Goal: Task Accomplishment & Management: Use online tool/utility

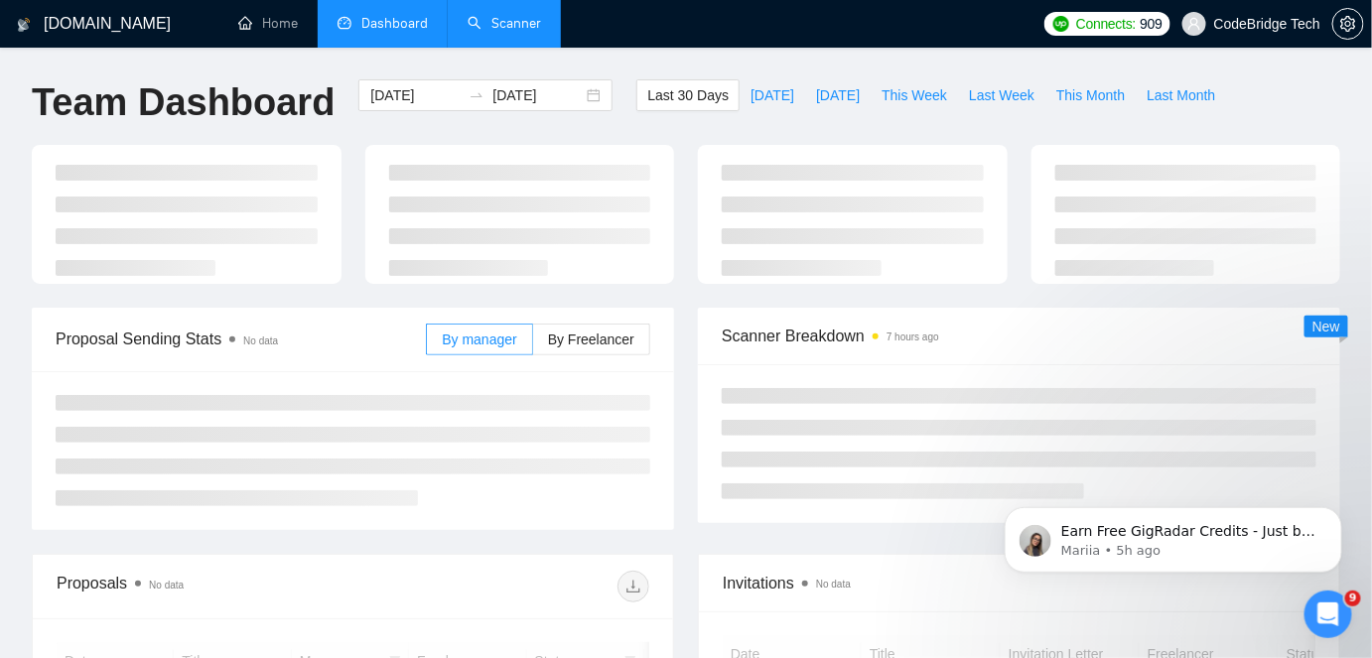
click at [536, 27] on link "Scanner" at bounding box center [504, 23] width 73 height 17
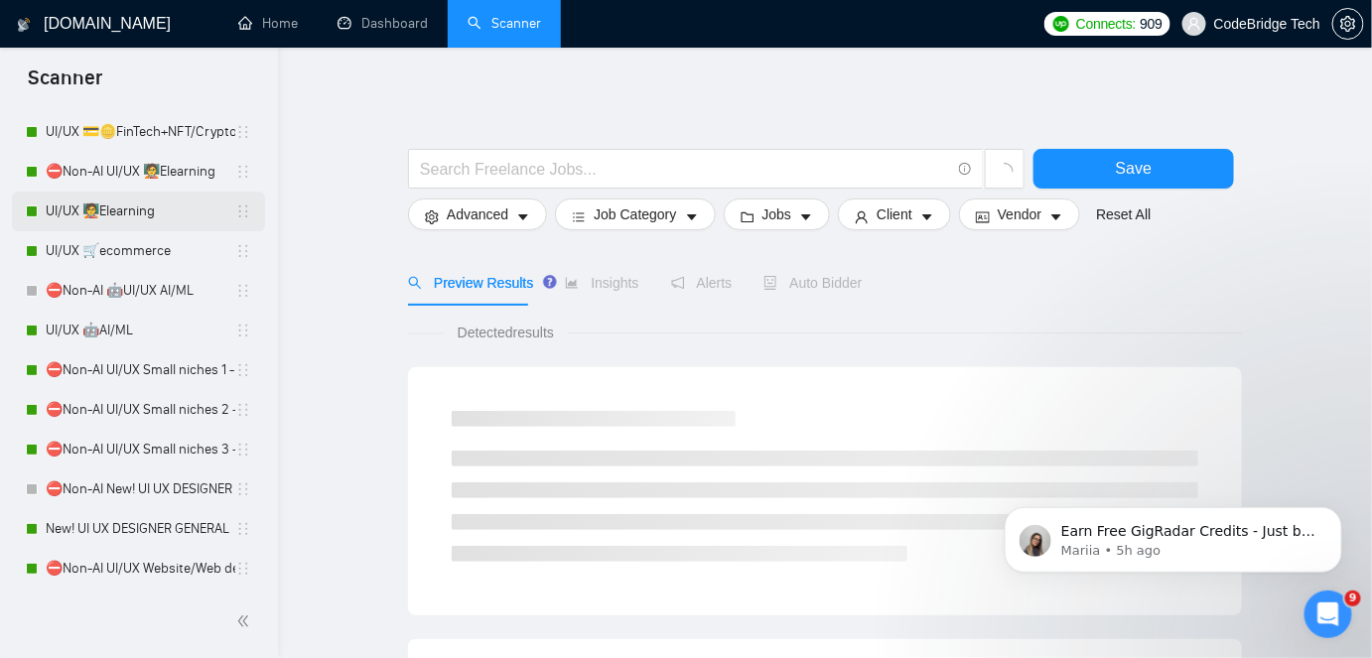
scroll to position [360, 0]
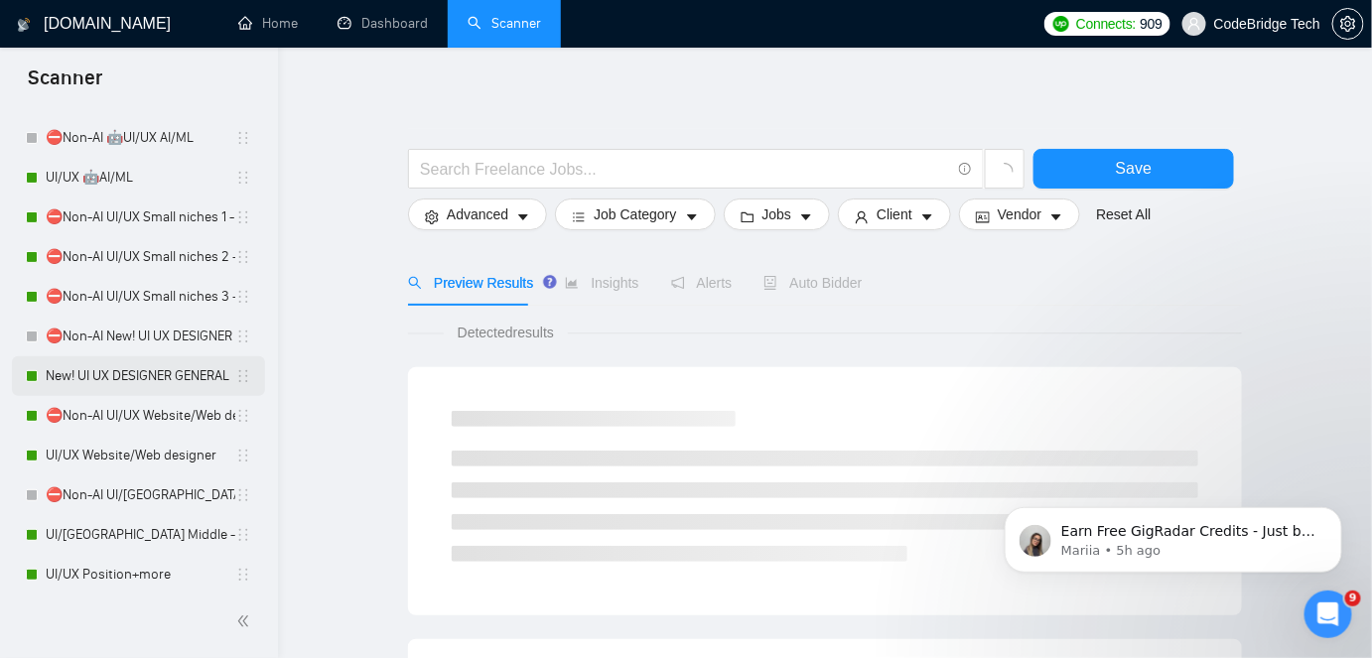
click at [126, 374] on link "New! UI UX DESIGNER GENERAL" at bounding box center [141, 377] width 190 height 40
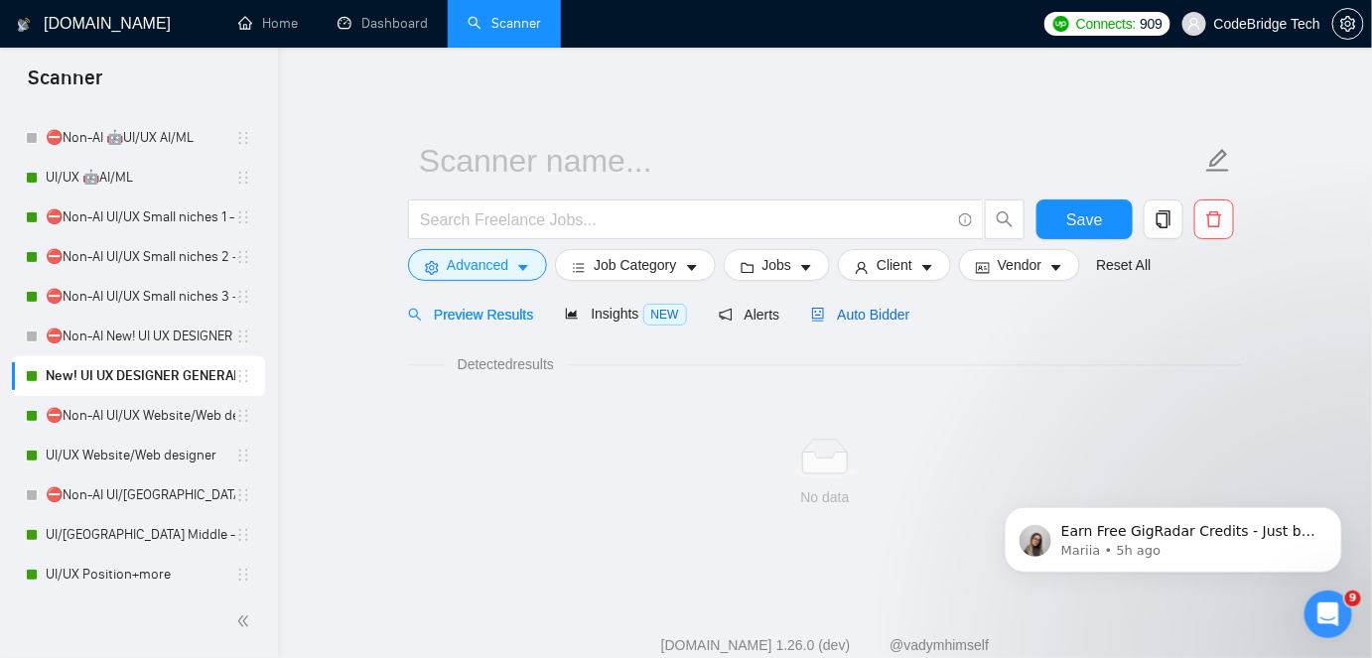
click at [831, 325] on div "Auto Bidder" at bounding box center [860, 315] width 98 height 22
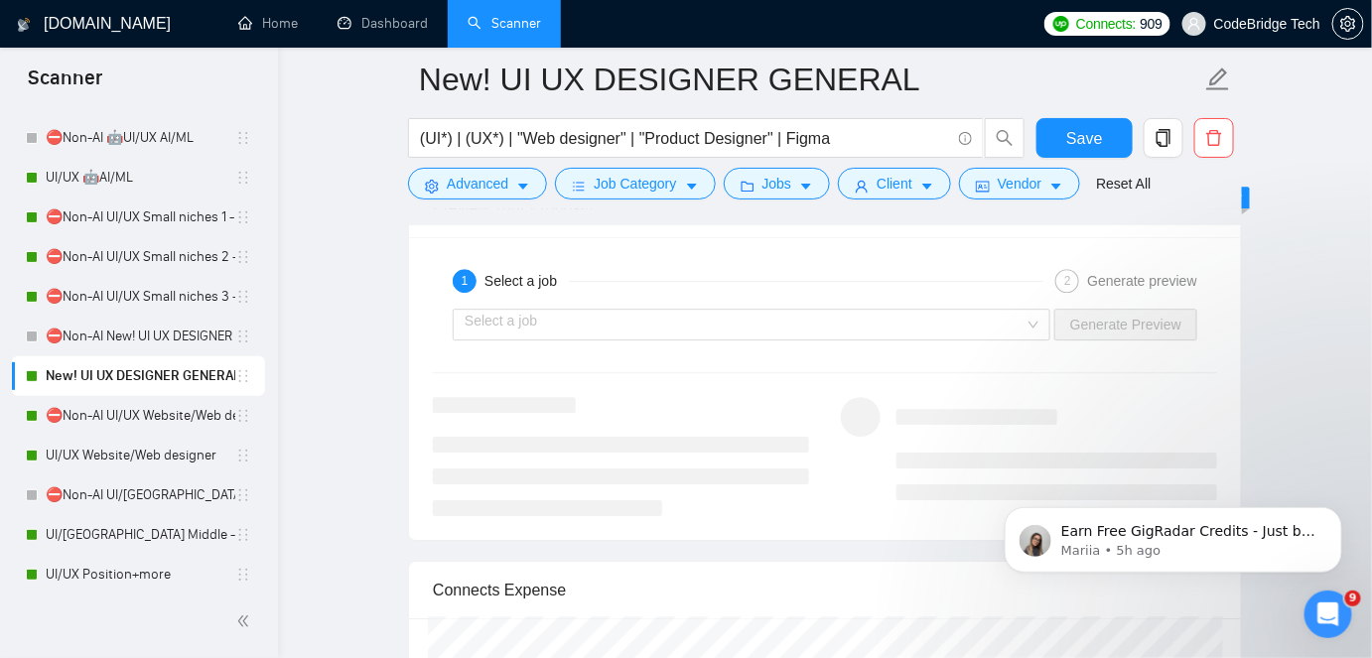
scroll to position [4108, 0]
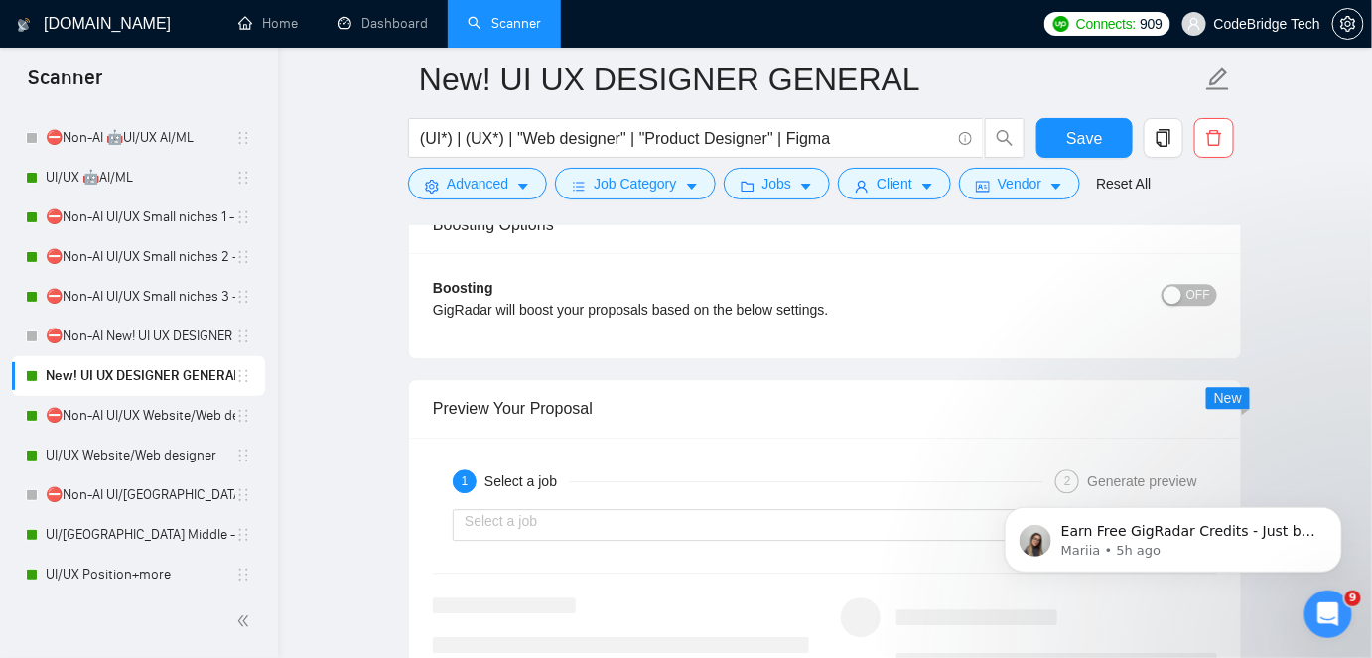
click at [1193, 298] on span "OFF" at bounding box center [1199, 295] width 24 height 22
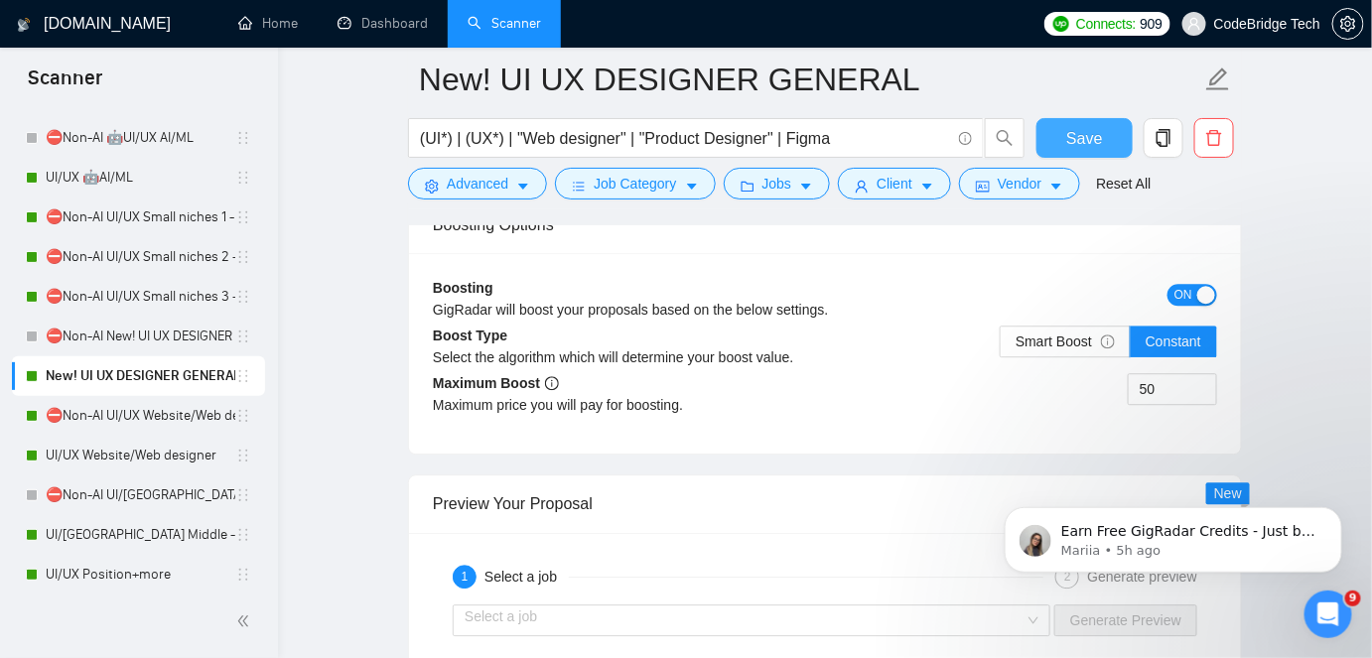
click at [1114, 138] on button "Save" at bounding box center [1085, 138] width 96 height 40
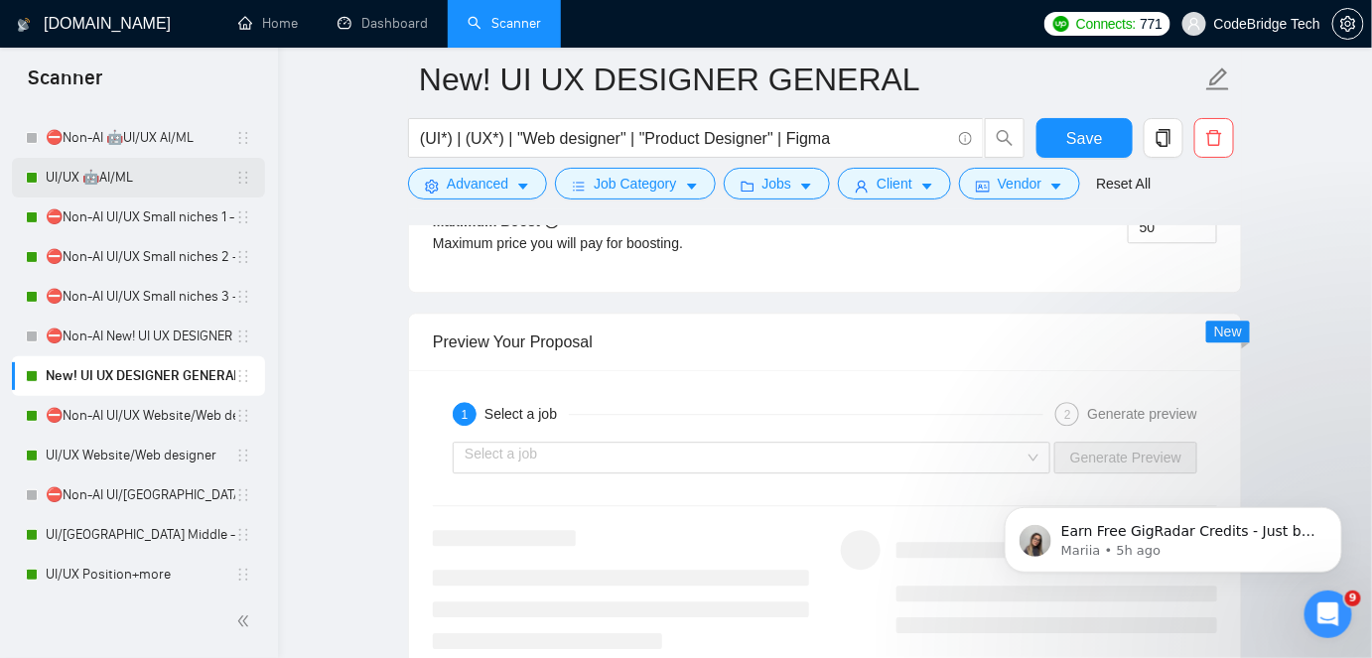
click at [119, 173] on link "UI/UX 🤖AI/ML" at bounding box center [141, 178] width 190 height 40
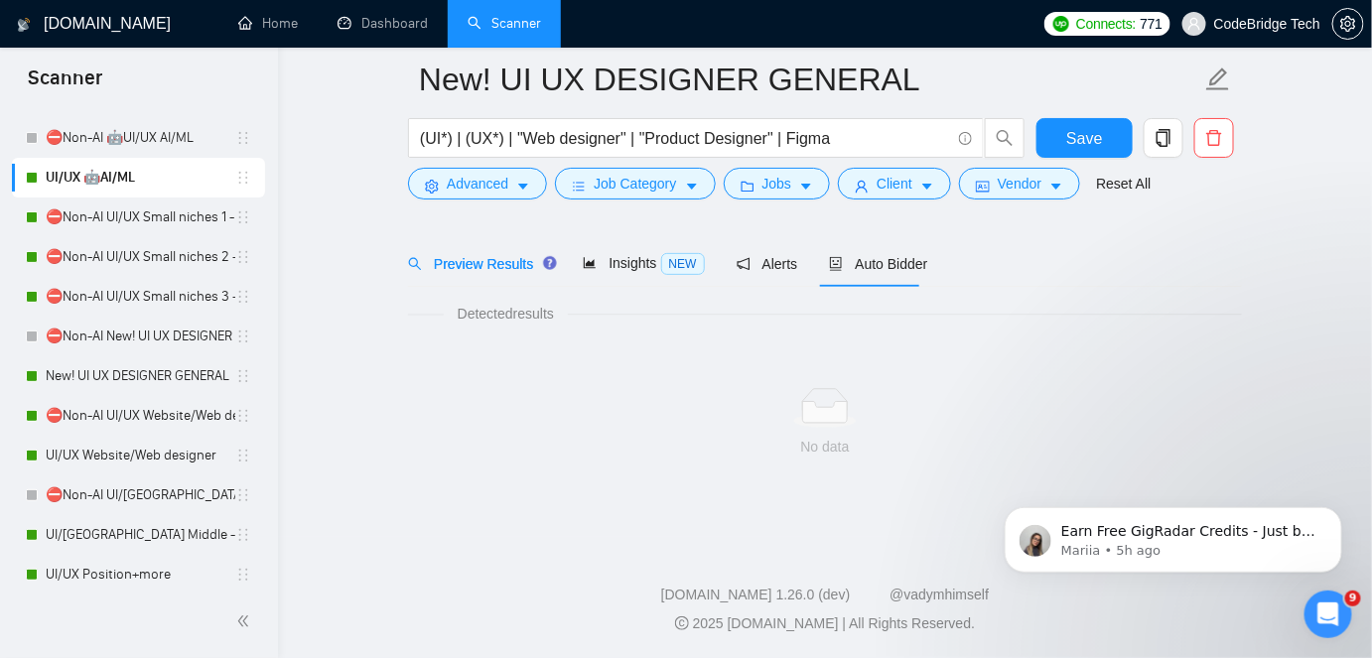
scroll to position [66, 0]
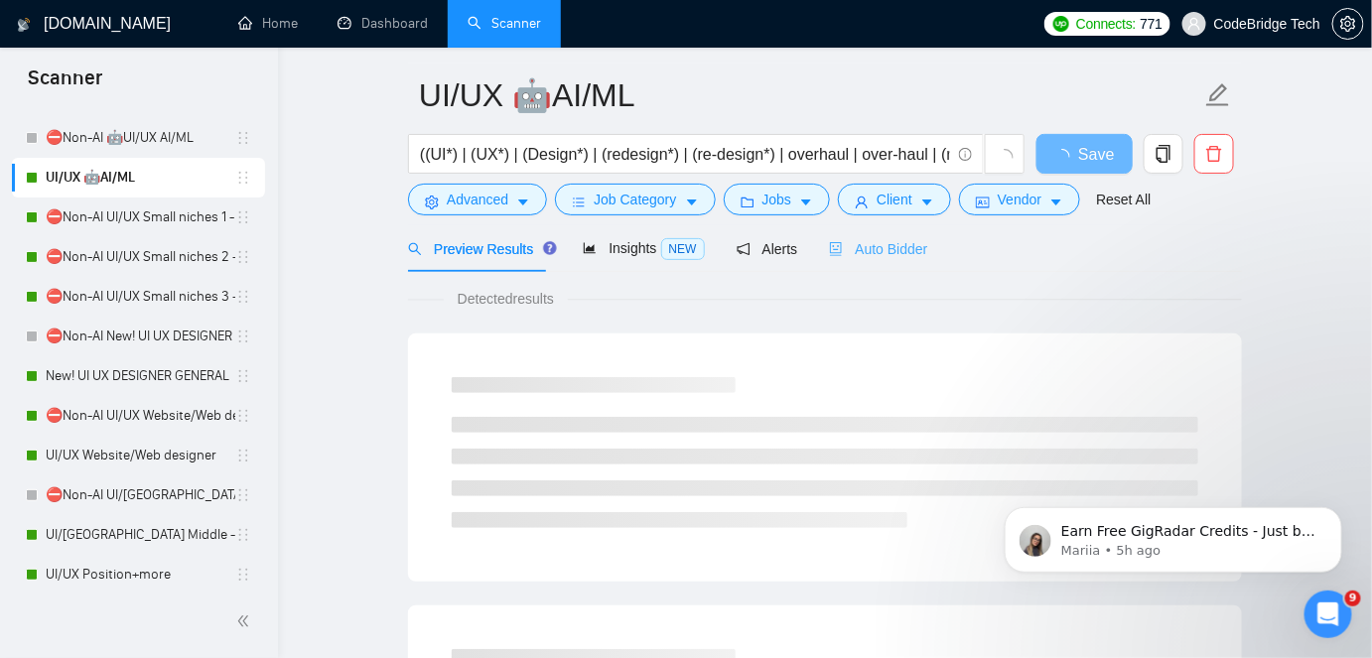
click at [851, 263] on div "Auto Bidder" at bounding box center [878, 248] width 98 height 47
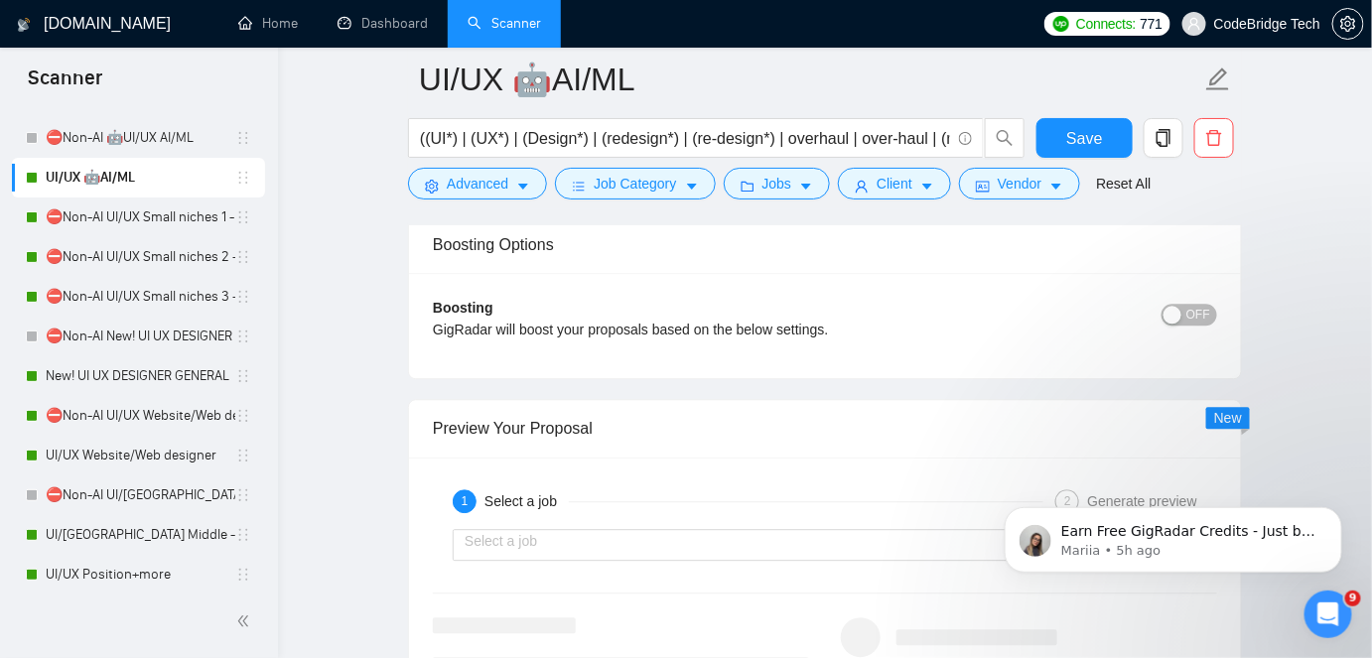
scroll to position [3949, 0]
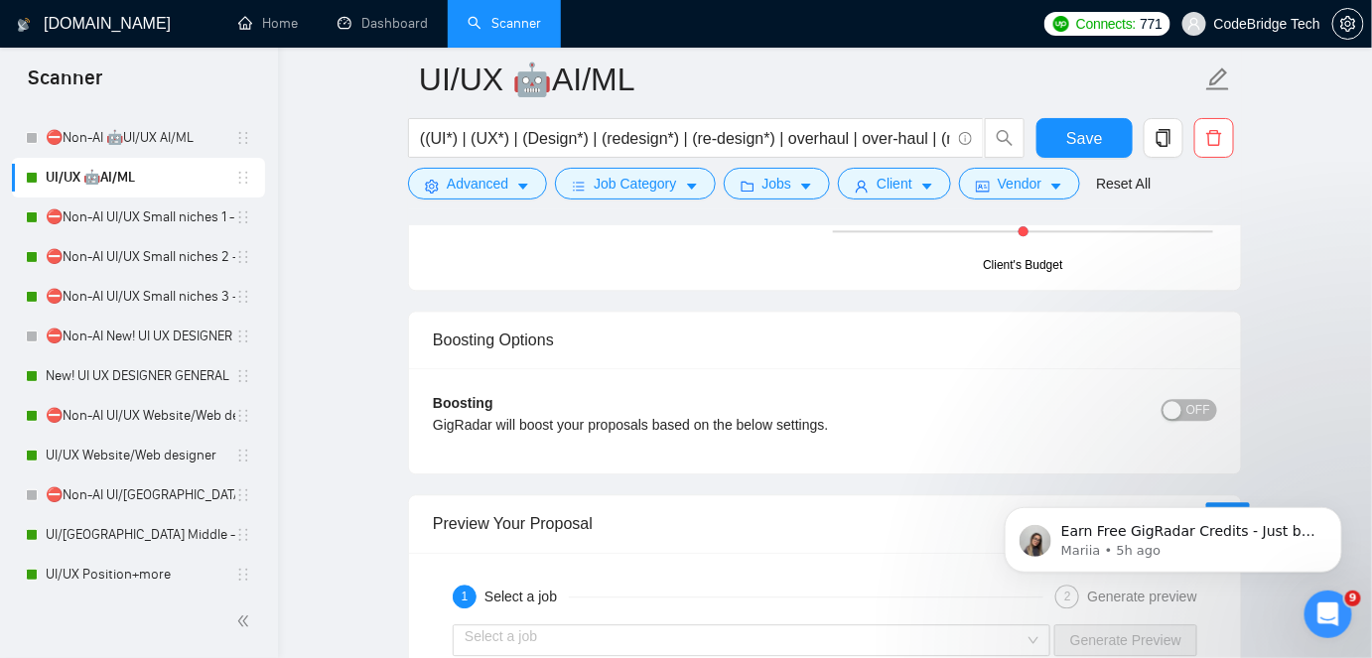
click at [1202, 370] on div "Boosting GigRadar will boost your proposals based on the below settings. OFF Bo…" at bounding box center [825, 420] width 832 height 105
click at [1200, 392] on div "Boosting GigRadar will boost your proposals based on the below settings. OFF" at bounding box center [825, 421] width 785 height 58
click at [1195, 399] on span "OFF" at bounding box center [1199, 410] width 24 height 22
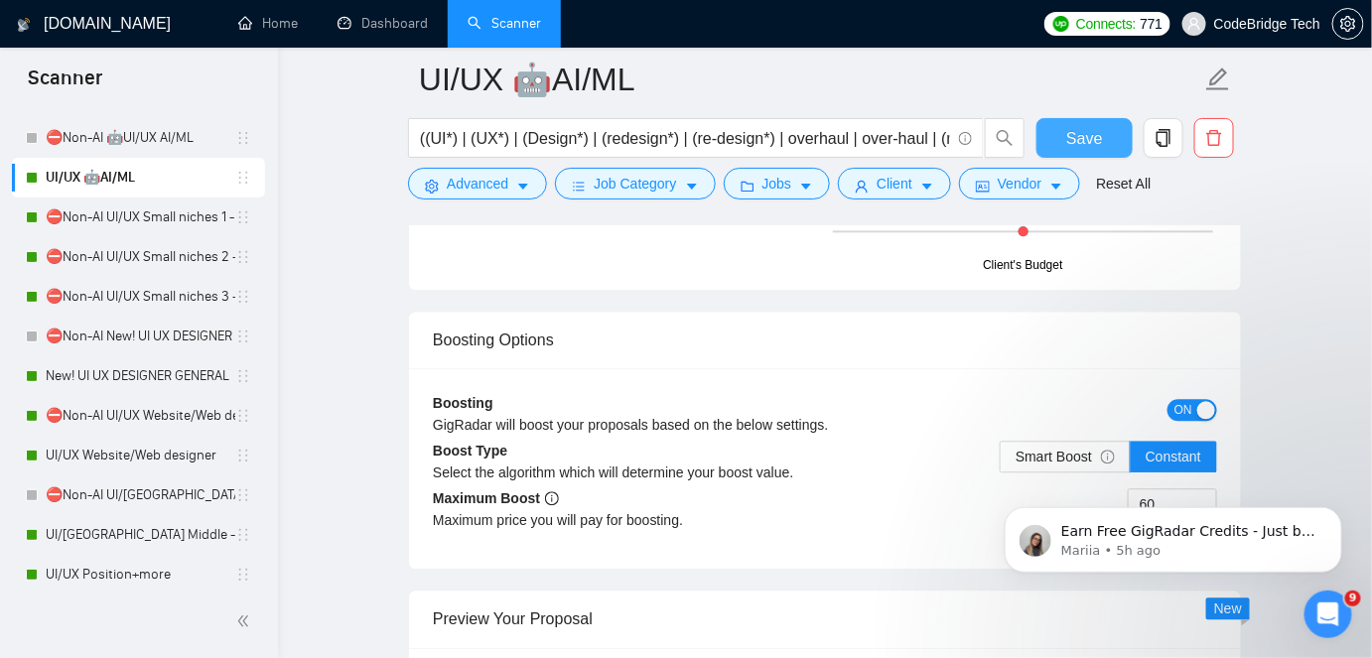
click at [1104, 143] on button "Save" at bounding box center [1085, 138] width 96 height 40
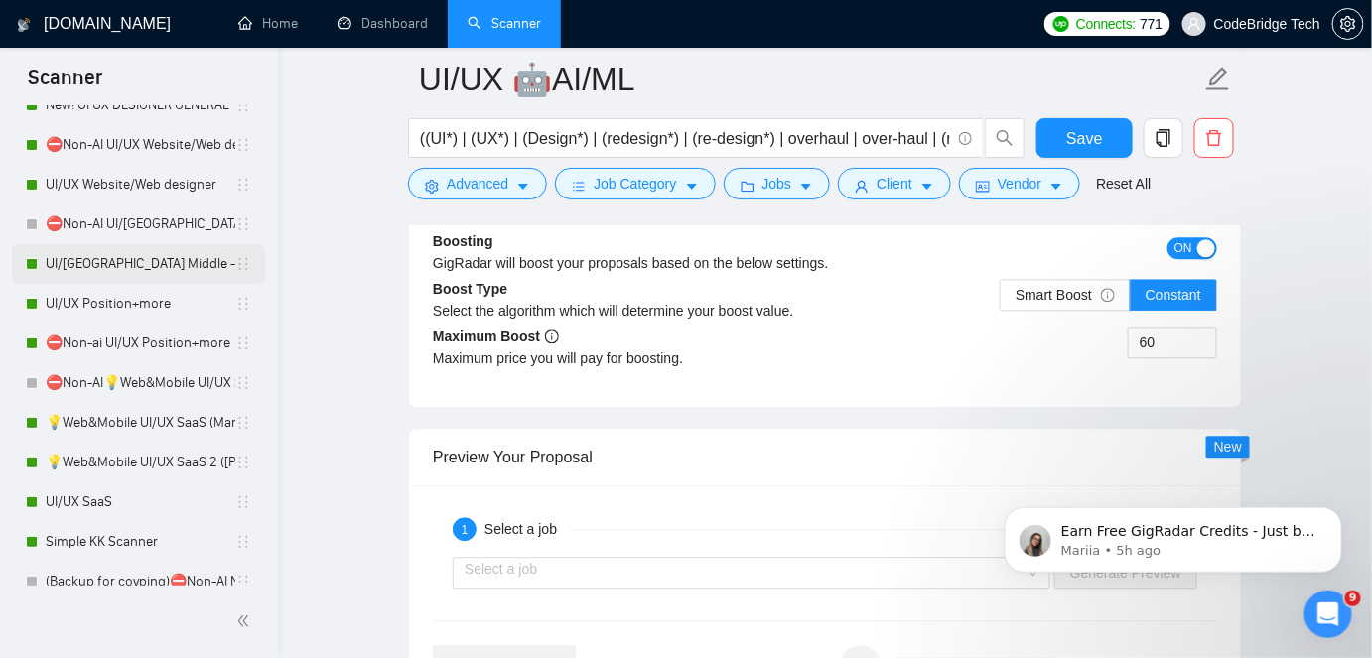
click at [137, 262] on link "UI/[GEOGRAPHIC_DATA] Middle - [GEOGRAPHIC_DATA], [GEOGRAPHIC_DATA], [GEOGRAPHIC…" at bounding box center [141, 264] width 190 height 40
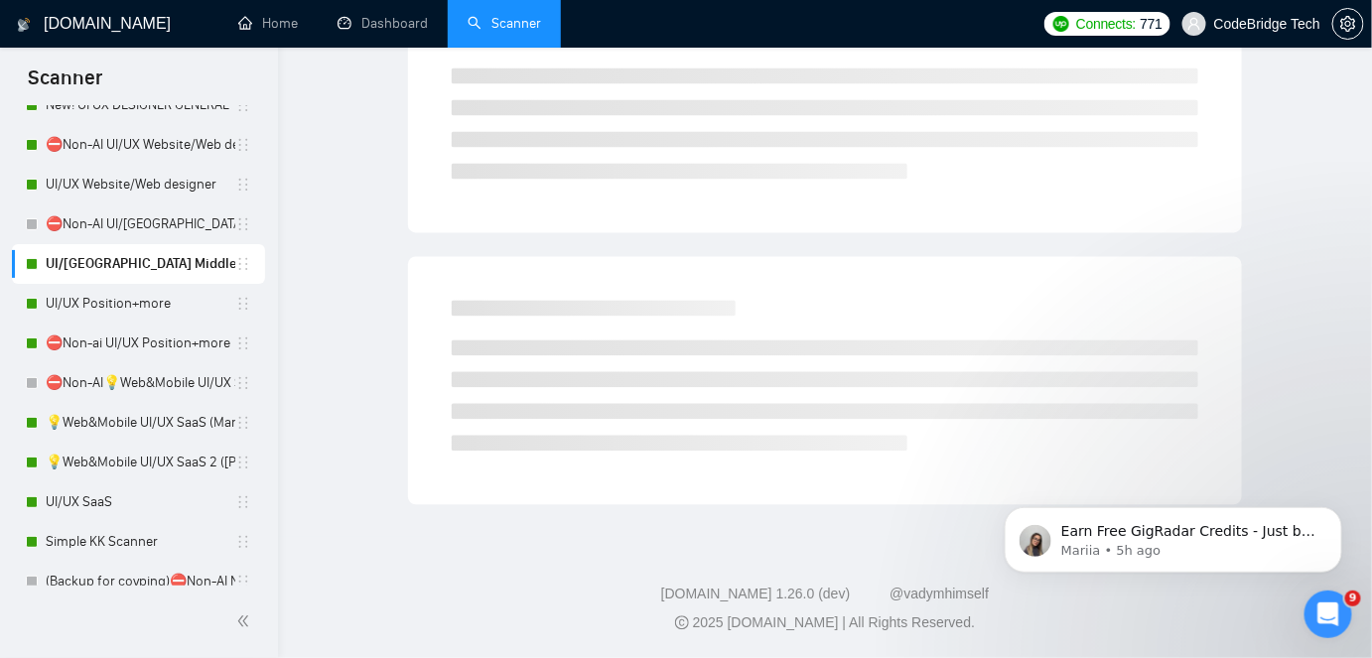
scroll to position [66, 0]
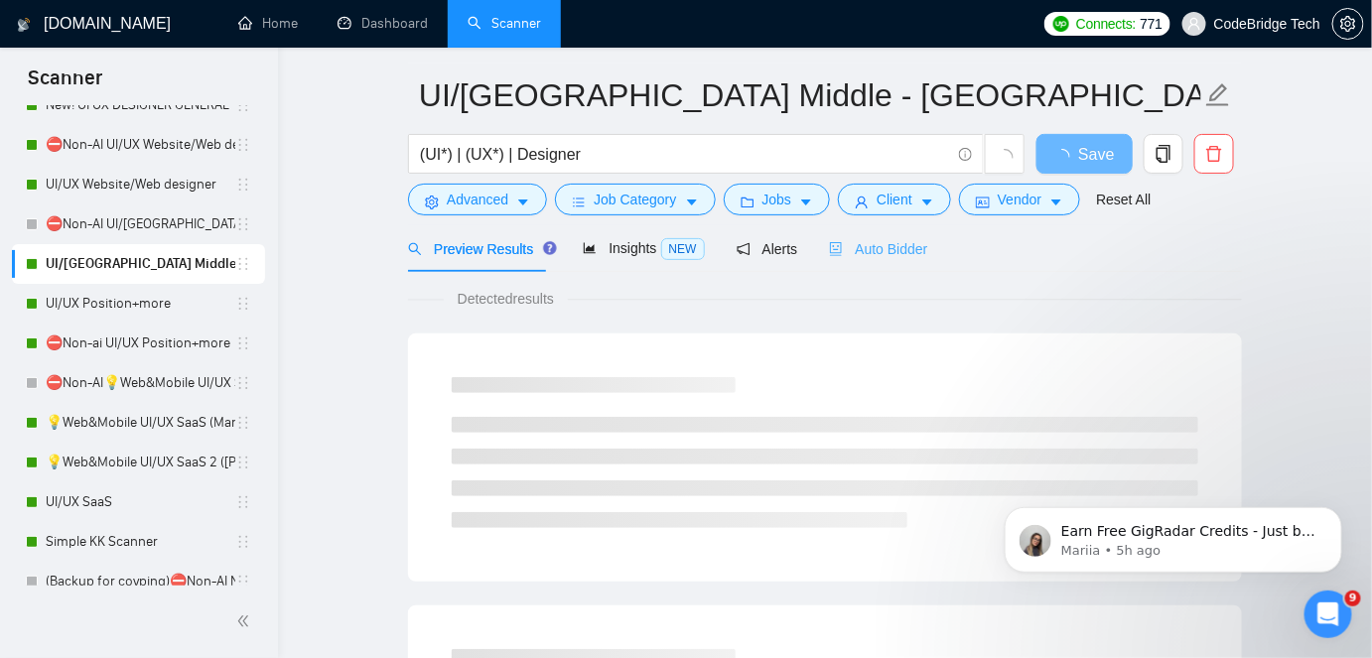
click at [863, 259] on div "Auto Bidder" at bounding box center [878, 248] width 98 height 47
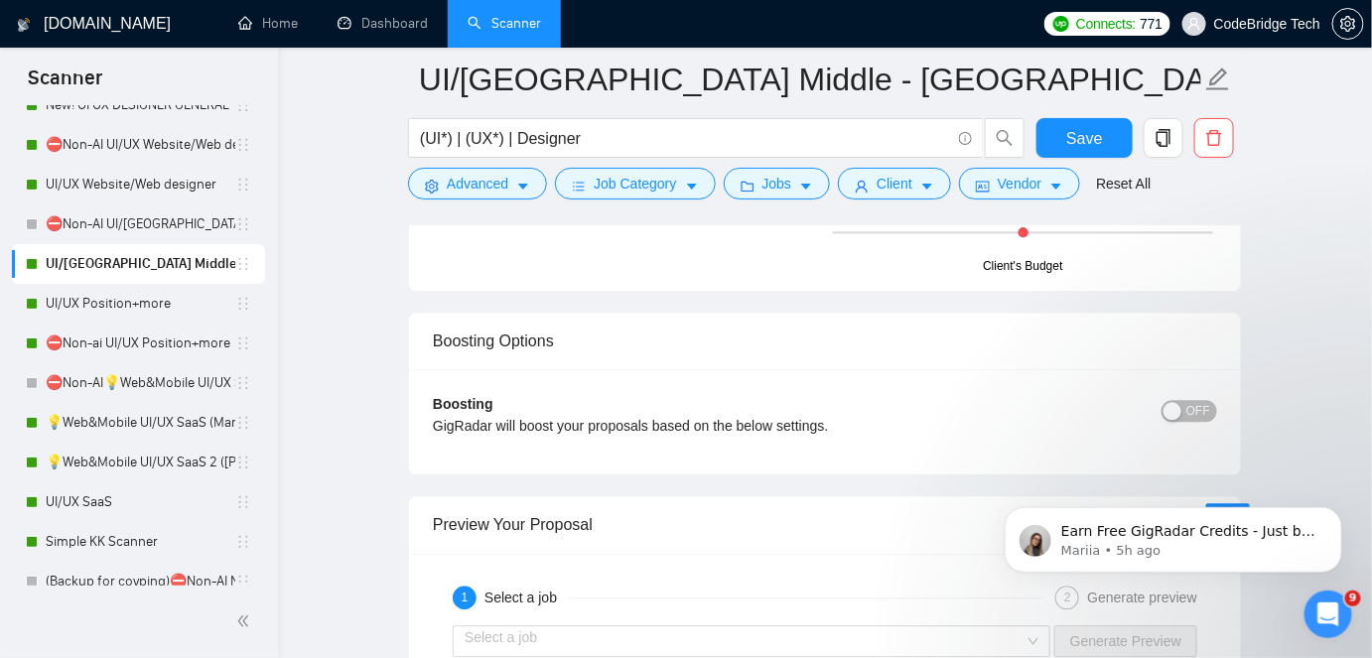
scroll to position [3949, 0]
click at [1200, 406] on span "OFF" at bounding box center [1199, 410] width 24 height 22
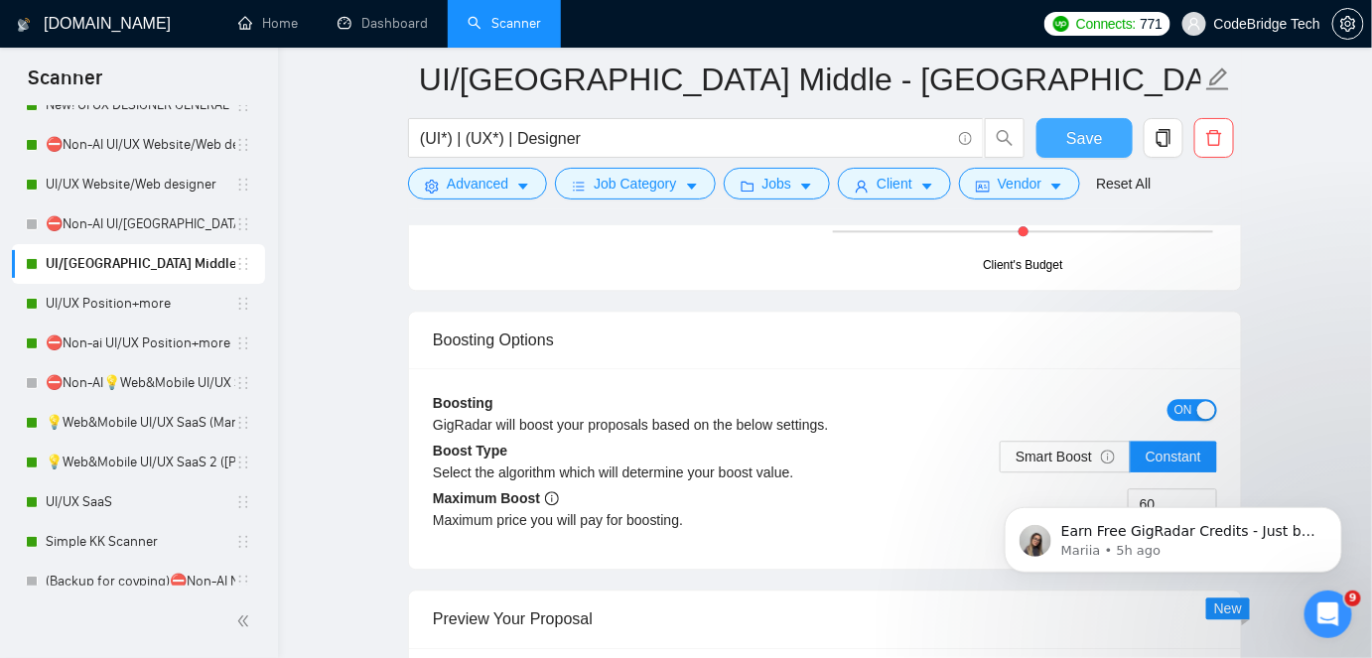
click at [1105, 130] on button "Save" at bounding box center [1085, 138] width 96 height 40
click at [140, 410] on link "💡Web&Mobile UI/UX SaaS (Mariia)" at bounding box center [141, 423] width 190 height 40
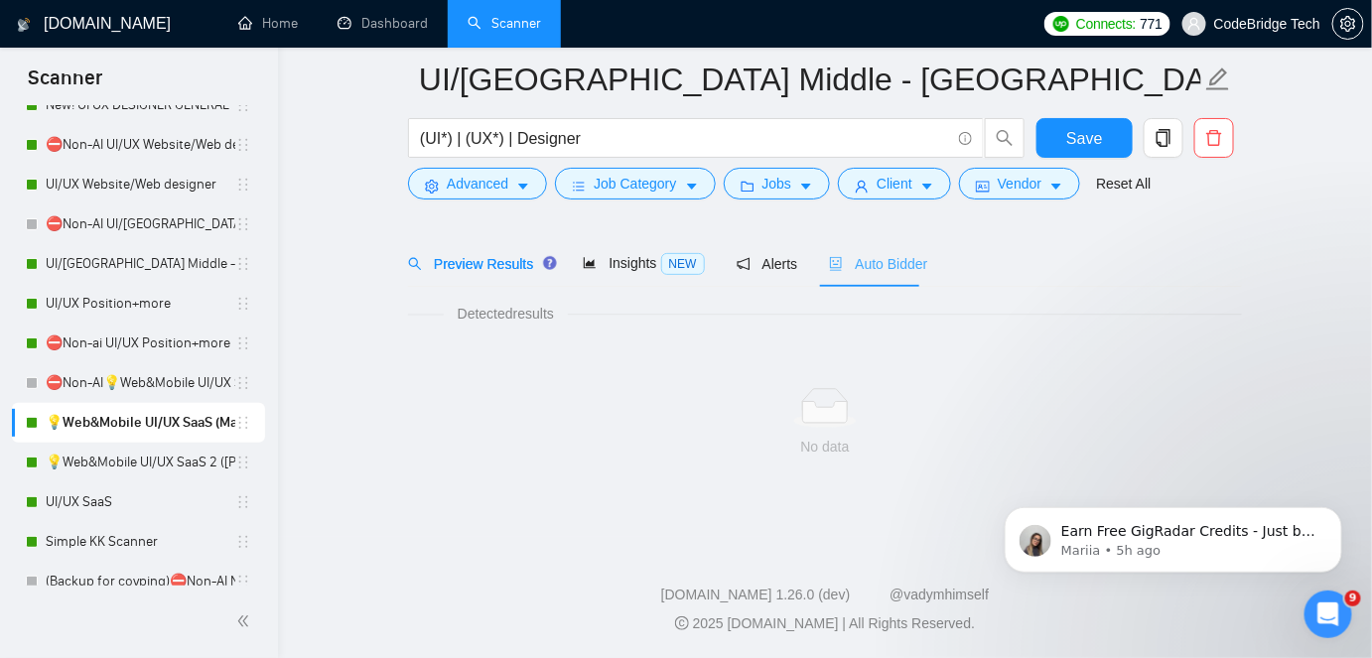
scroll to position [66, 0]
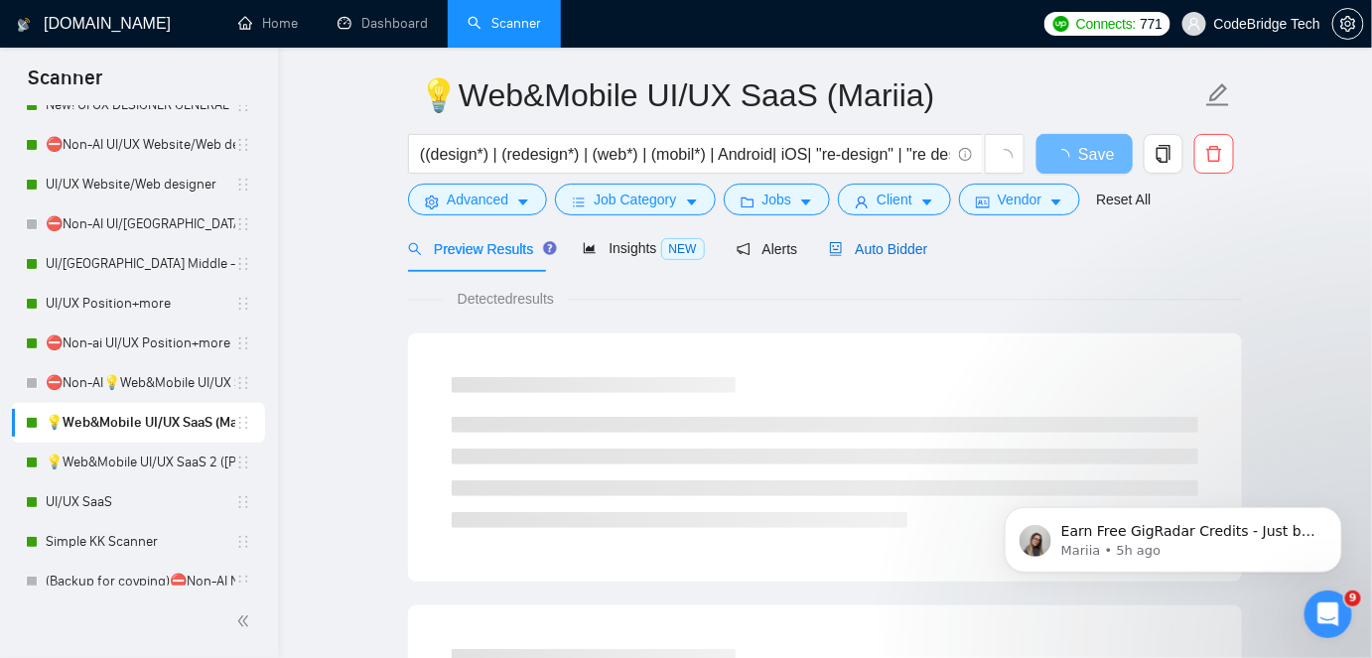
click at [915, 256] on span "Auto Bidder" at bounding box center [878, 249] width 98 height 16
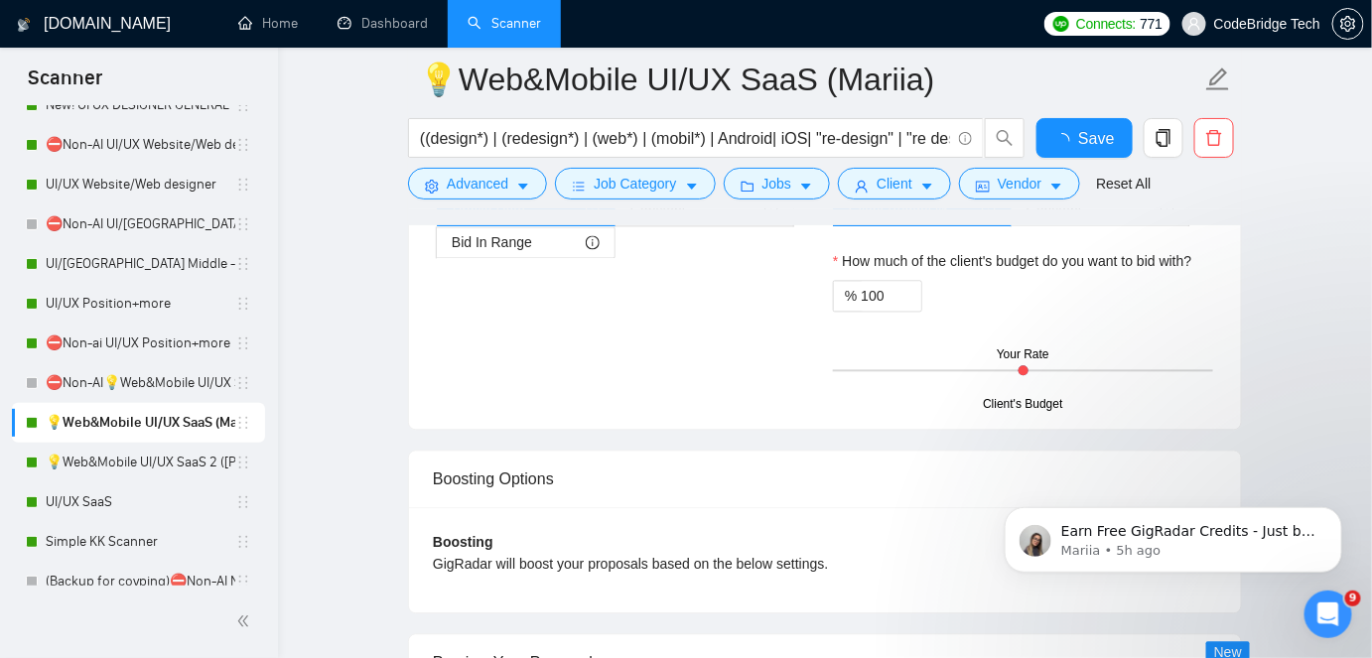
scroll to position [3858, 0]
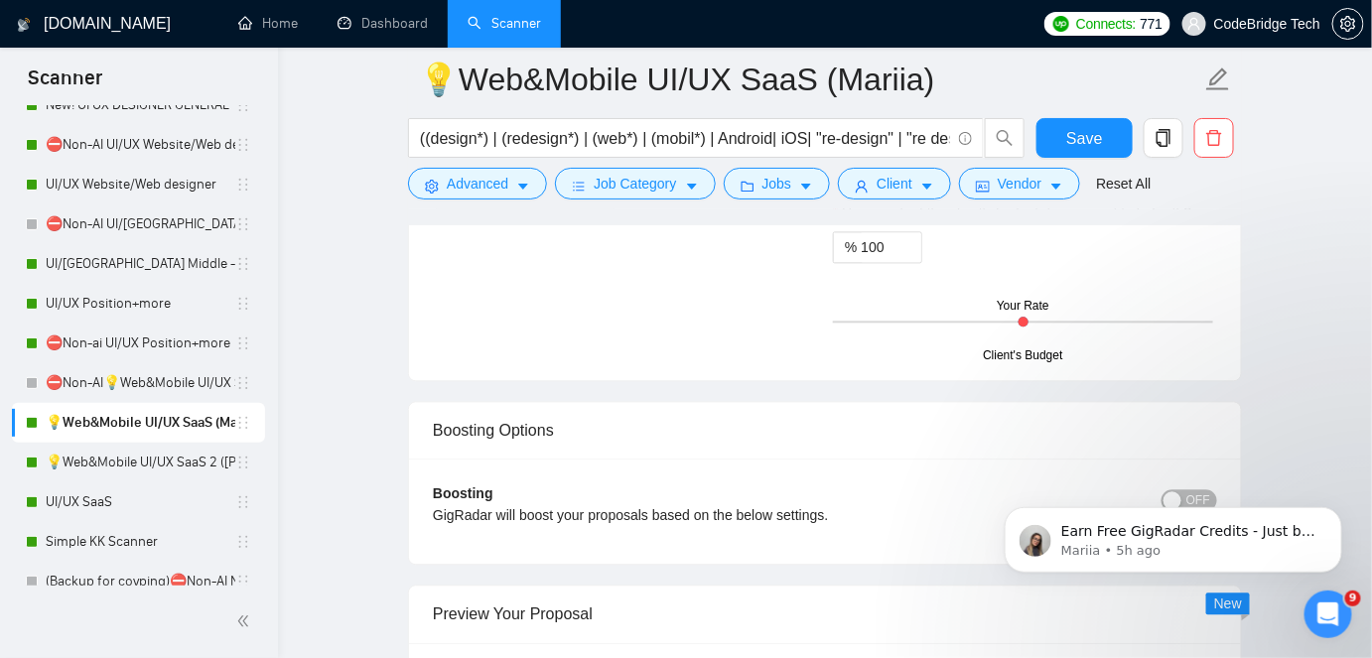
click at [1180, 489] on body "Earn Free GigRadar Credits - Just by Sharing Your Story! 💬 Want more credits fo…" at bounding box center [1172, 534] width 381 height 123
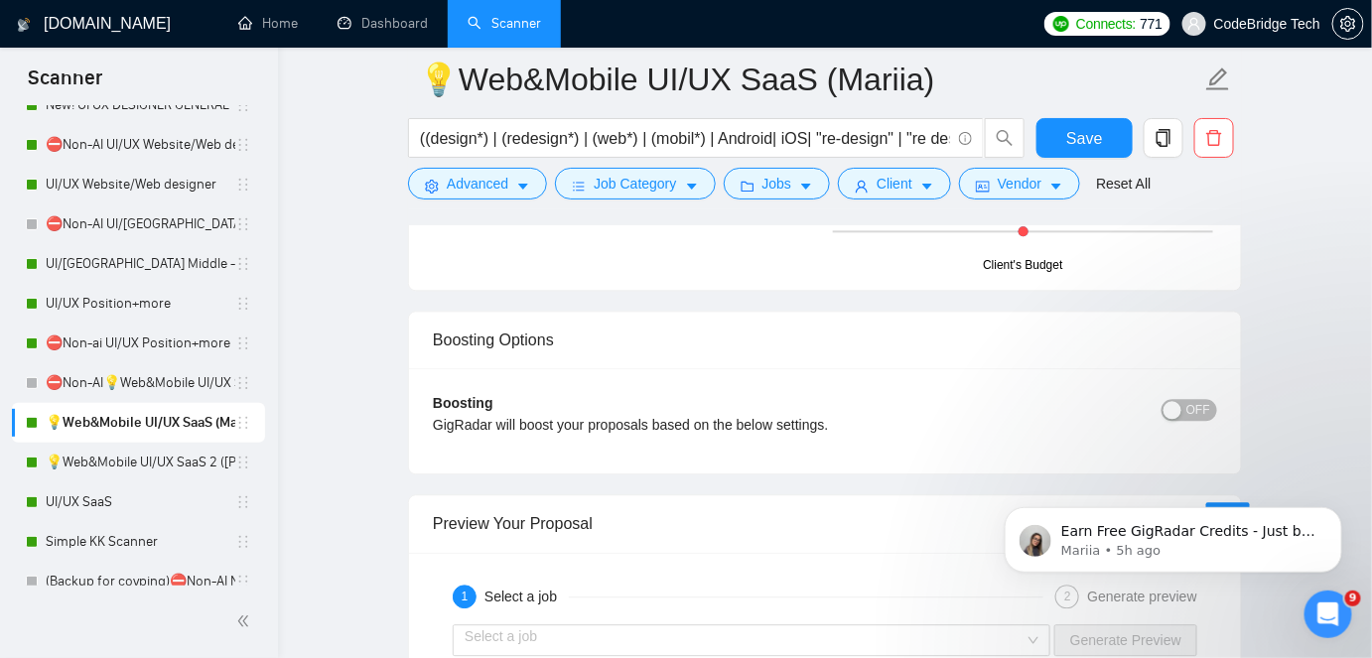
click at [1186, 413] on button "OFF" at bounding box center [1190, 410] width 56 height 22
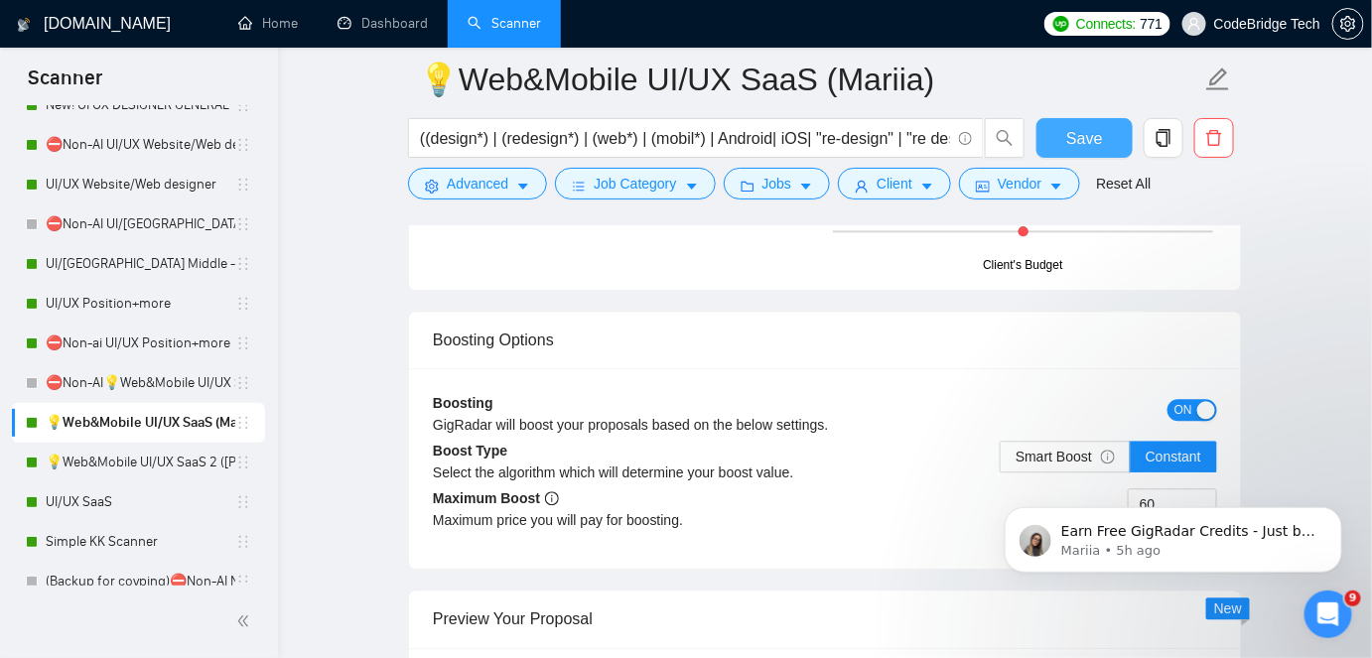
click at [1085, 118] on button "Save" at bounding box center [1085, 138] width 96 height 40
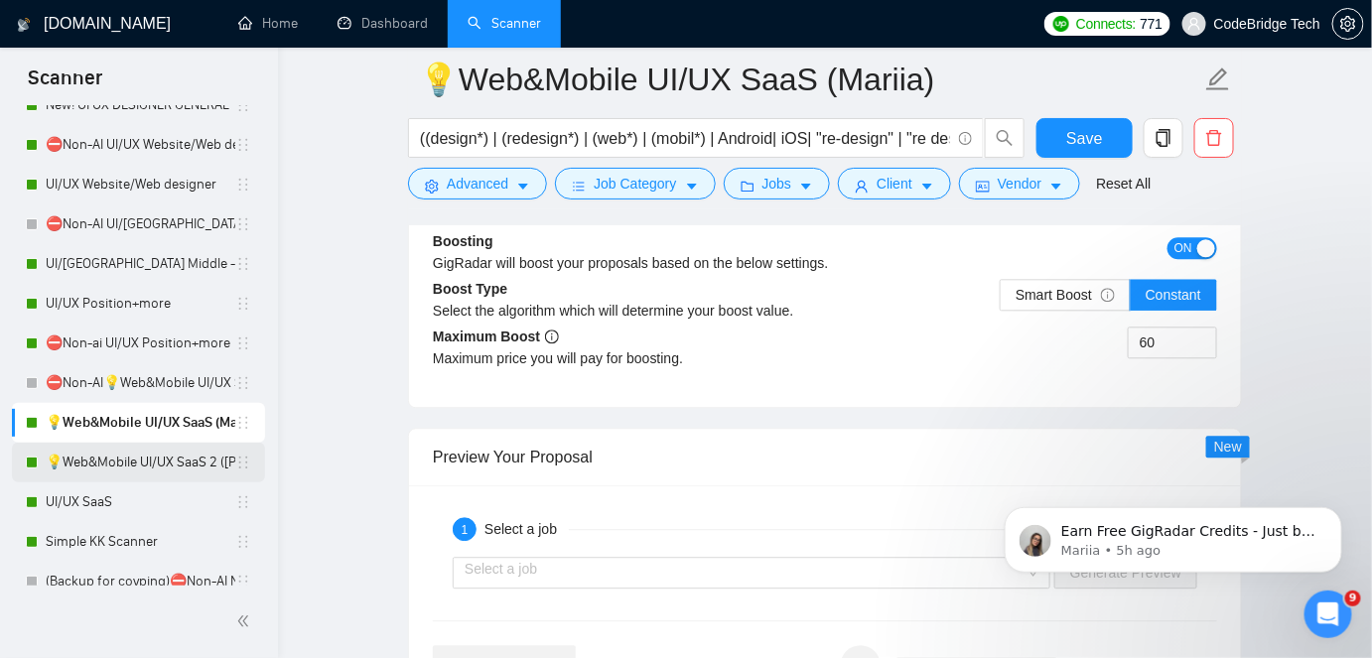
click at [205, 464] on link "💡Web&Mobile UI/UX SaaS 2 ([PERSON_NAME])" at bounding box center [141, 463] width 190 height 40
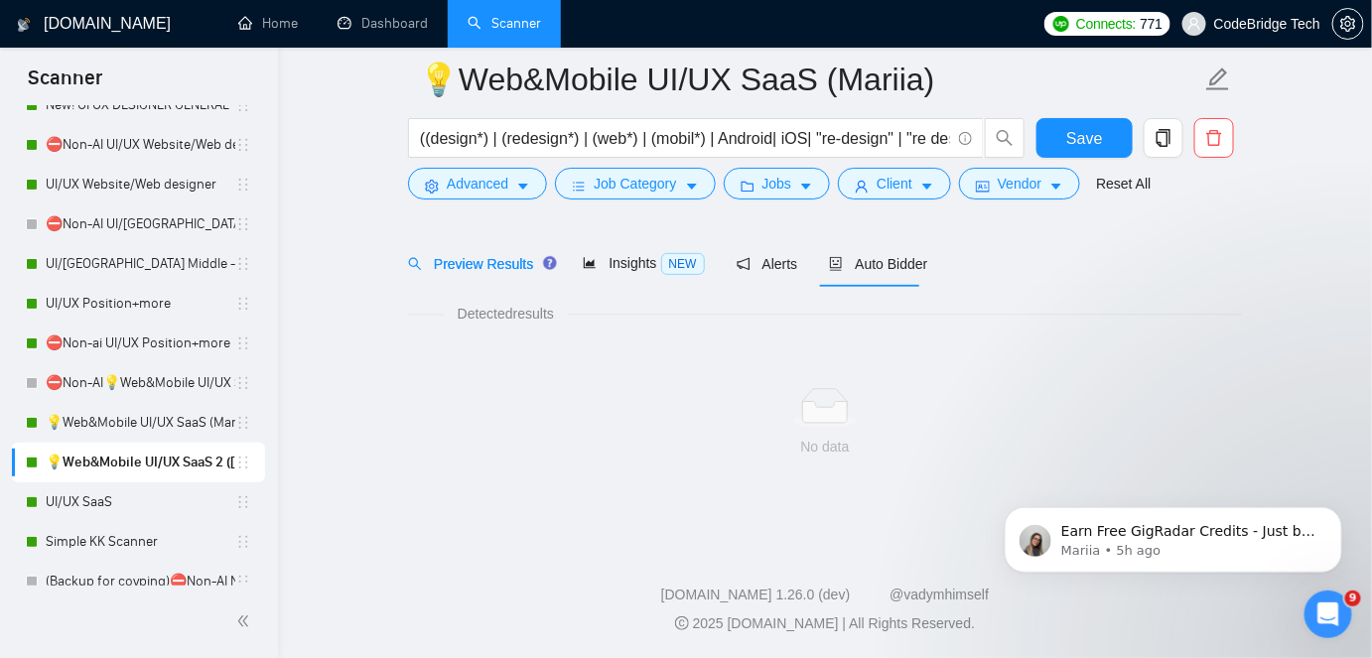
scroll to position [66, 0]
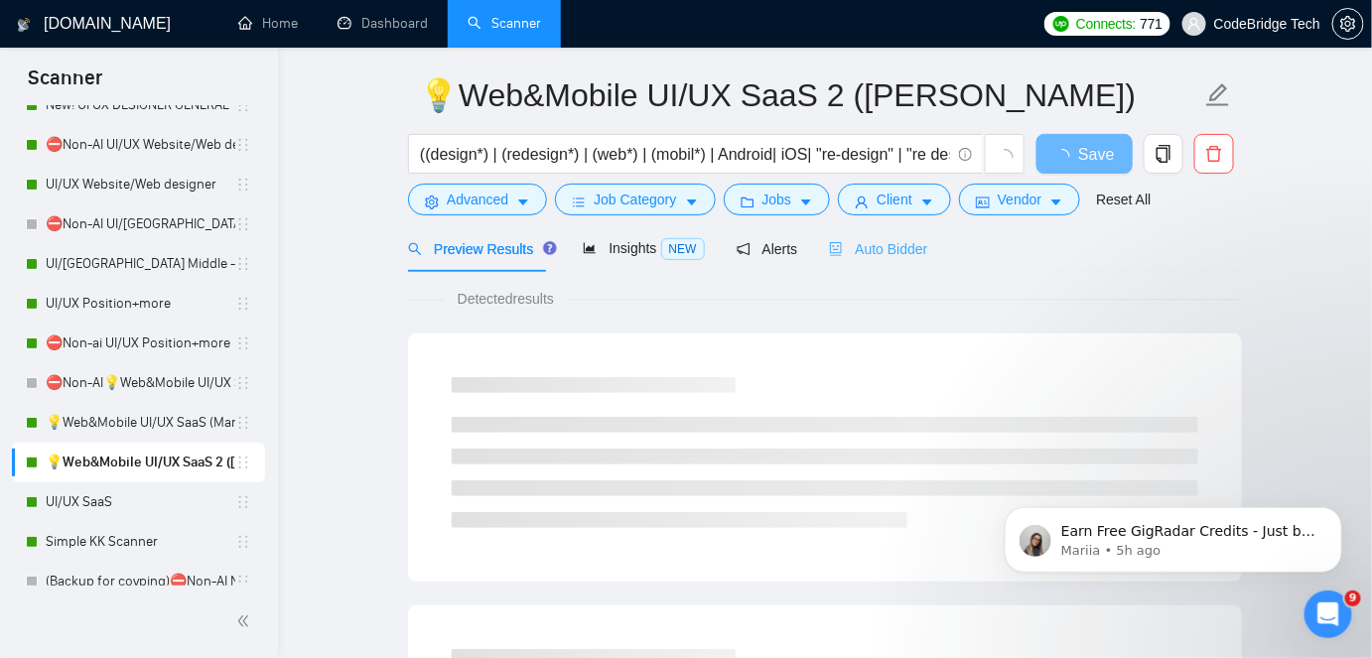
click at [863, 260] on div "Auto Bidder" at bounding box center [878, 248] width 98 height 47
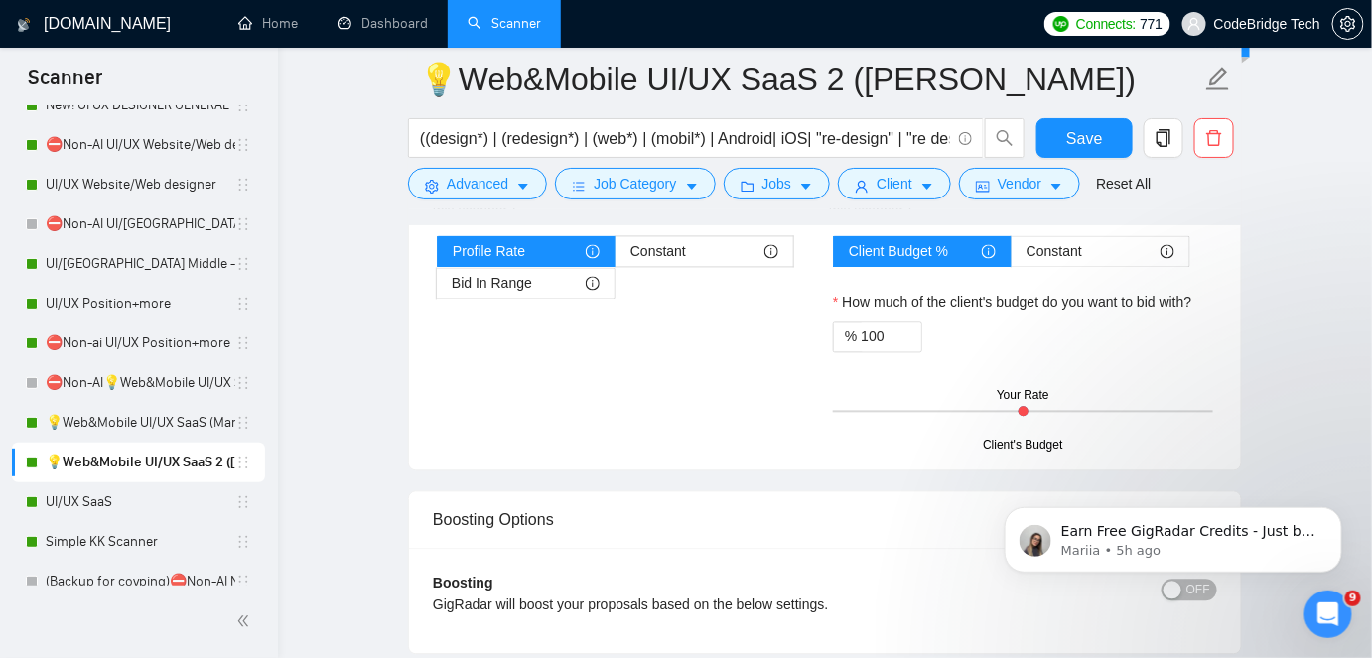
scroll to position [3949, 0]
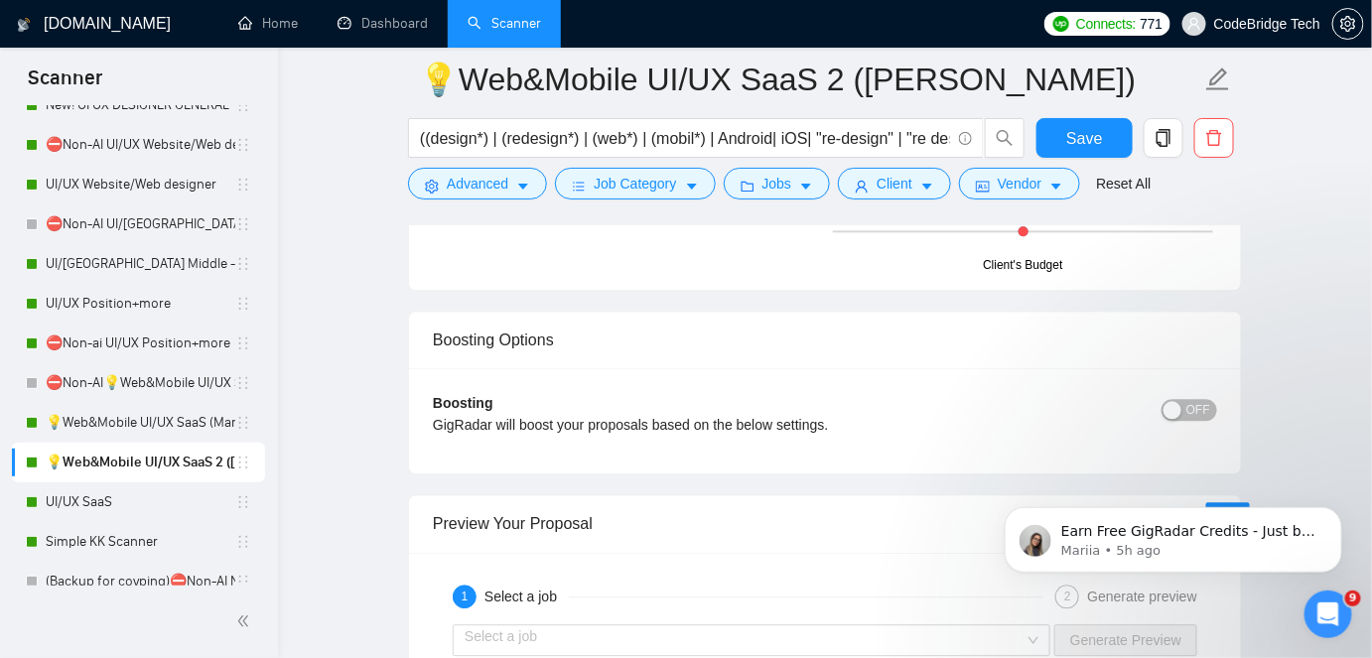
click at [1187, 399] on button "OFF" at bounding box center [1190, 410] width 56 height 22
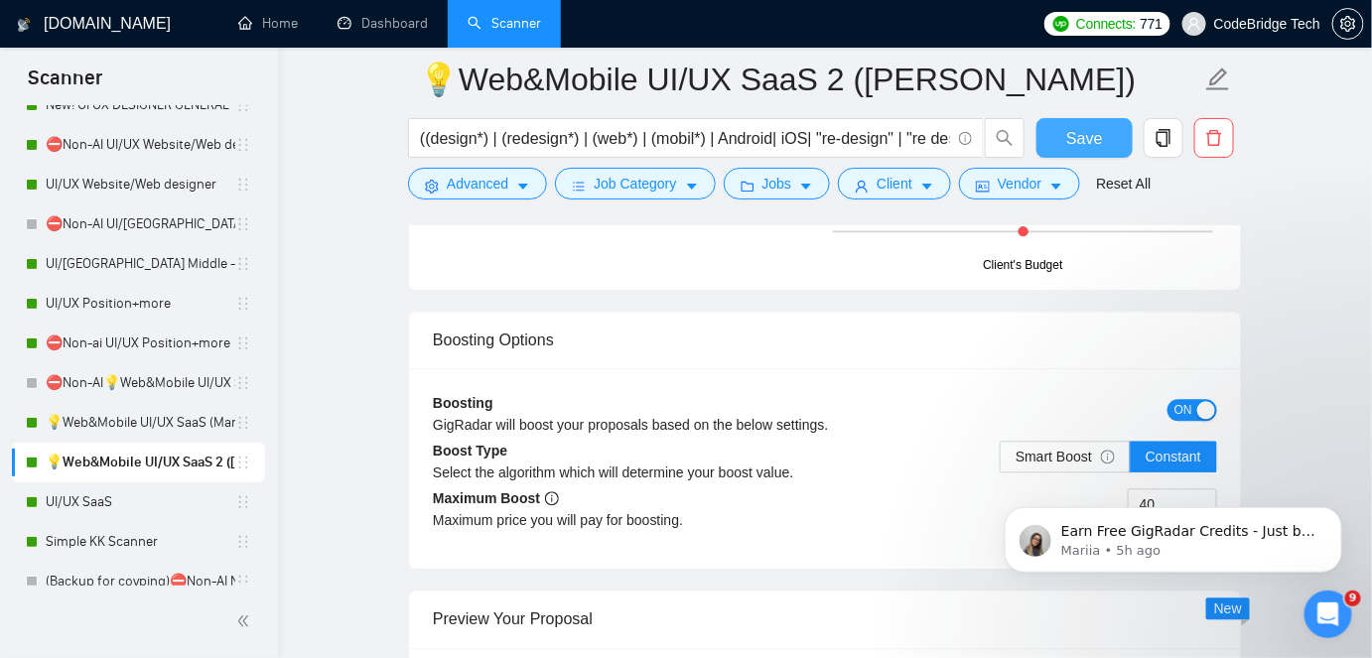
click at [1106, 134] on button "Save" at bounding box center [1085, 138] width 96 height 40
click at [95, 497] on link "UI/UX SaaS" at bounding box center [141, 503] width 190 height 40
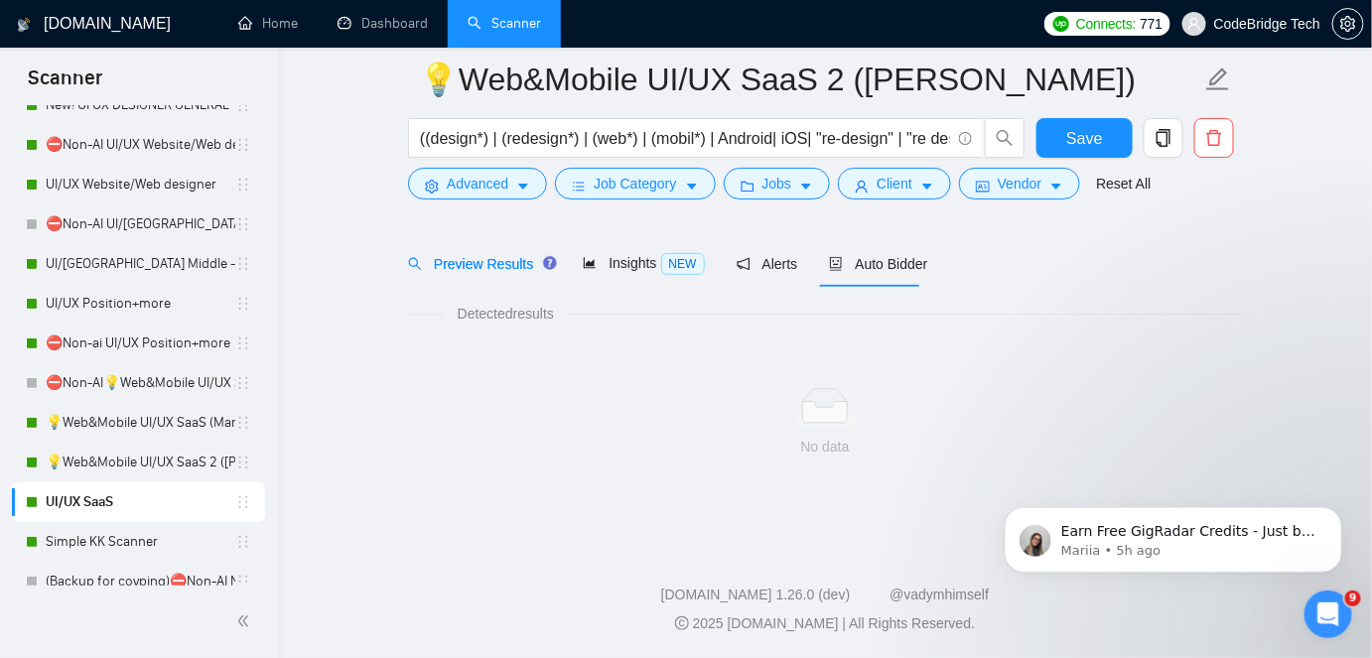
scroll to position [66, 0]
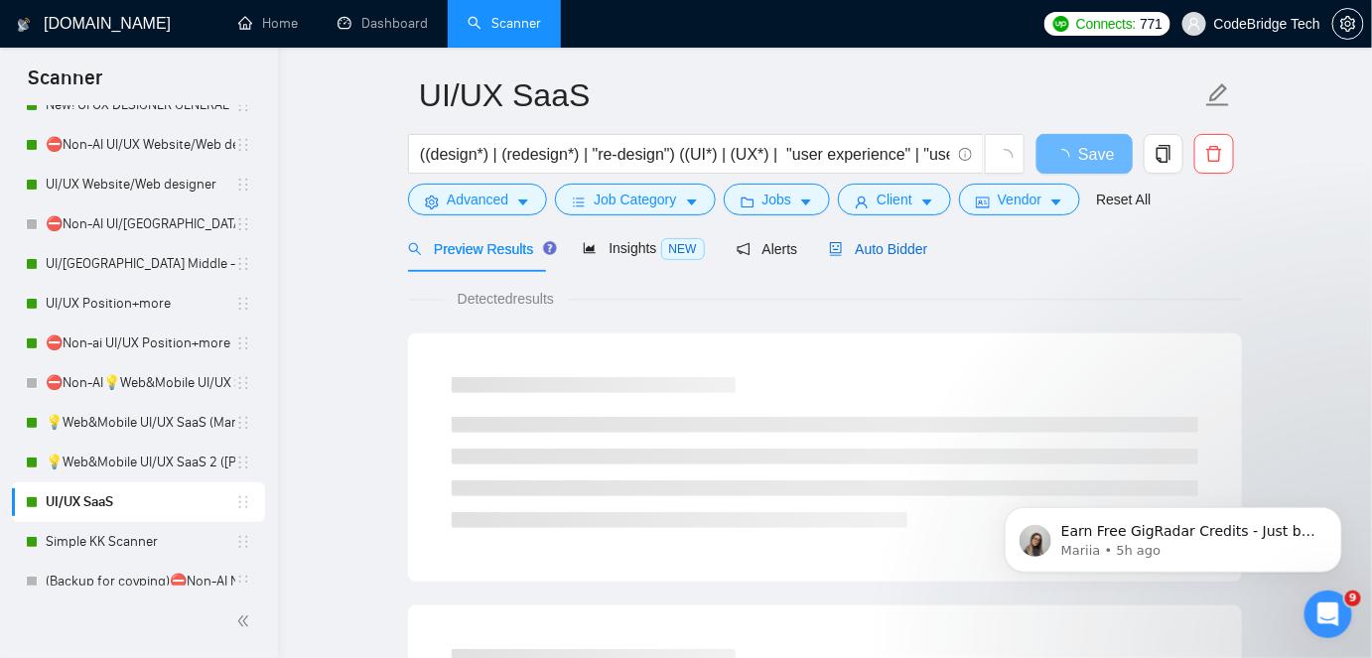
click at [906, 252] on span "Auto Bidder" at bounding box center [878, 249] width 98 height 16
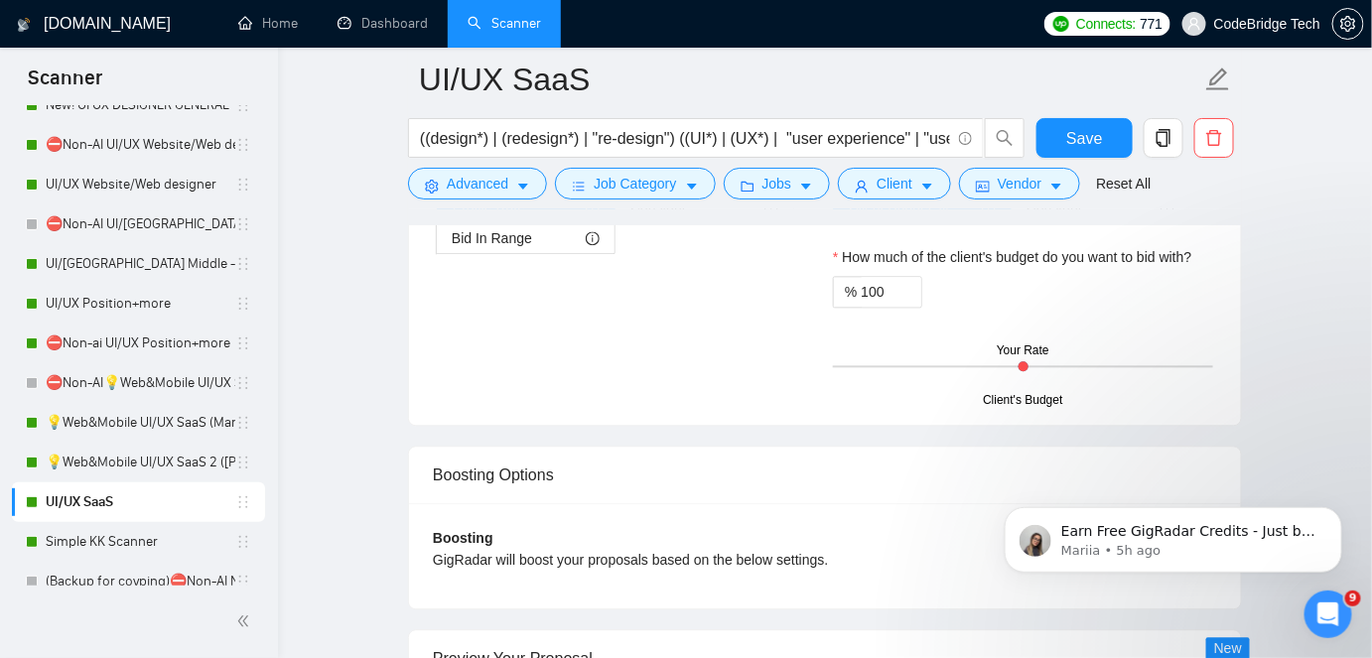
scroll to position [4038, 0]
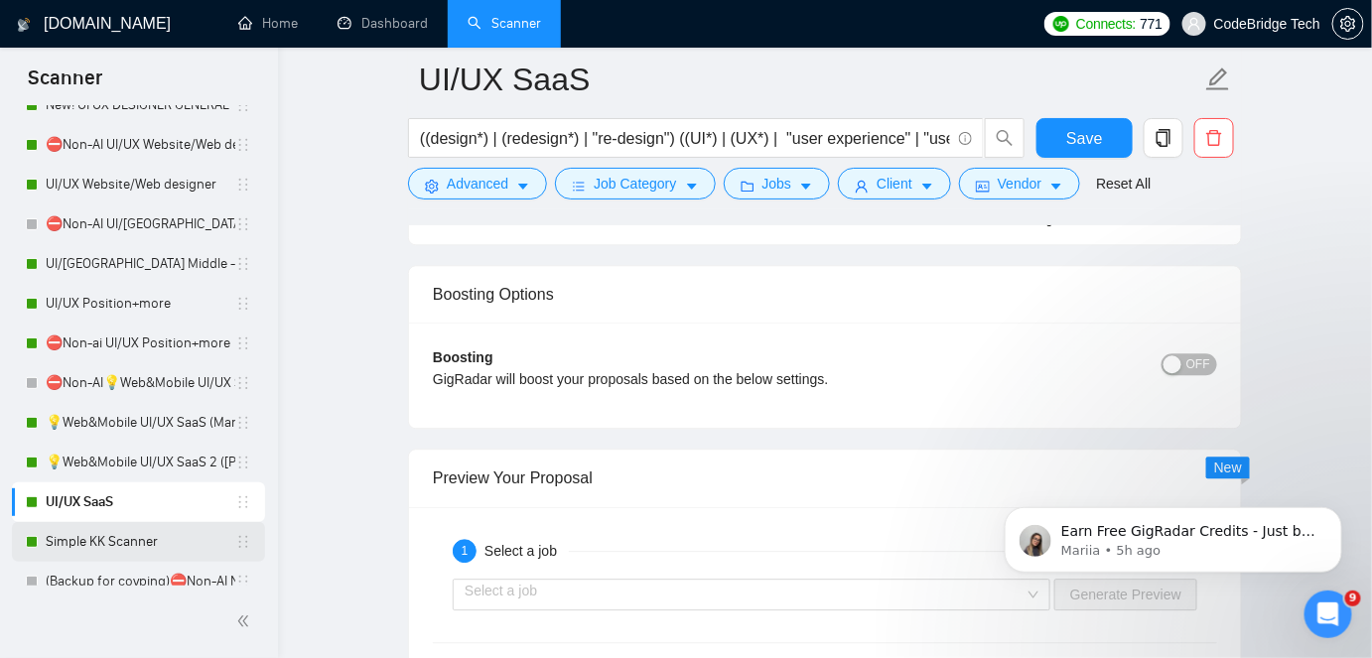
click at [124, 546] on link "Simple KK Scanner" at bounding box center [141, 542] width 190 height 40
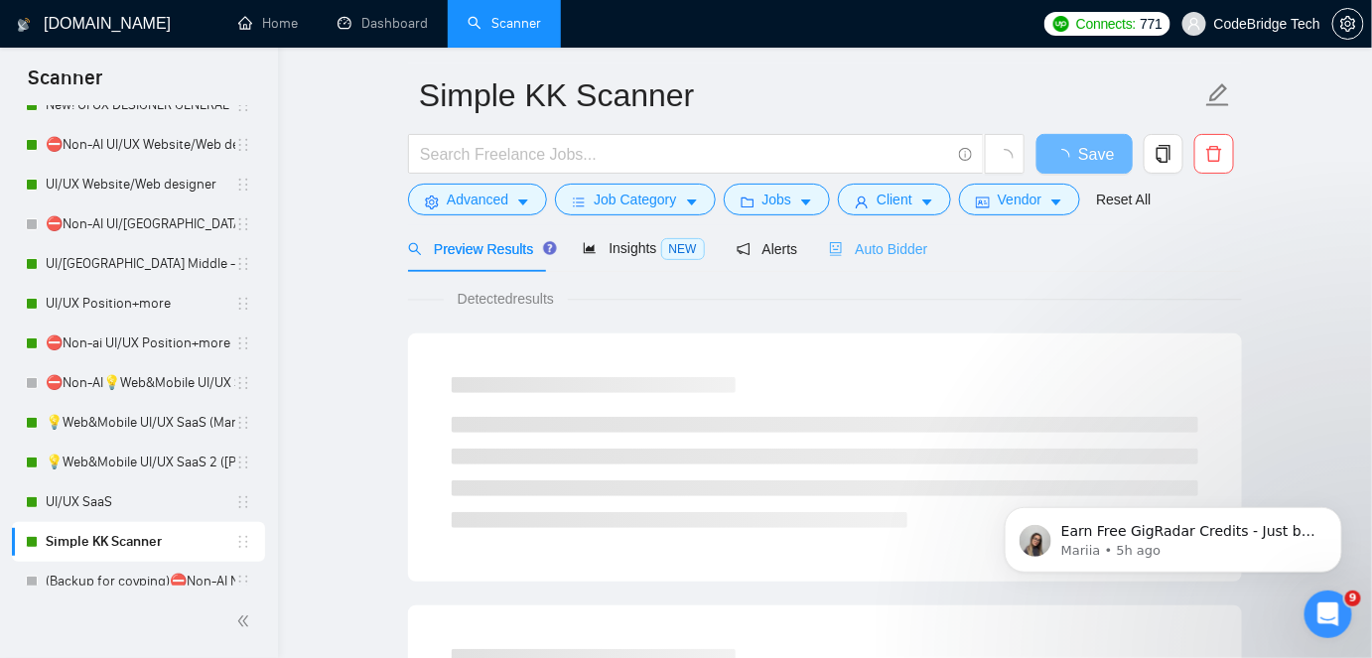
click at [871, 260] on div "Auto Bidder" at bounding box center [878, 248] width 98 height 47
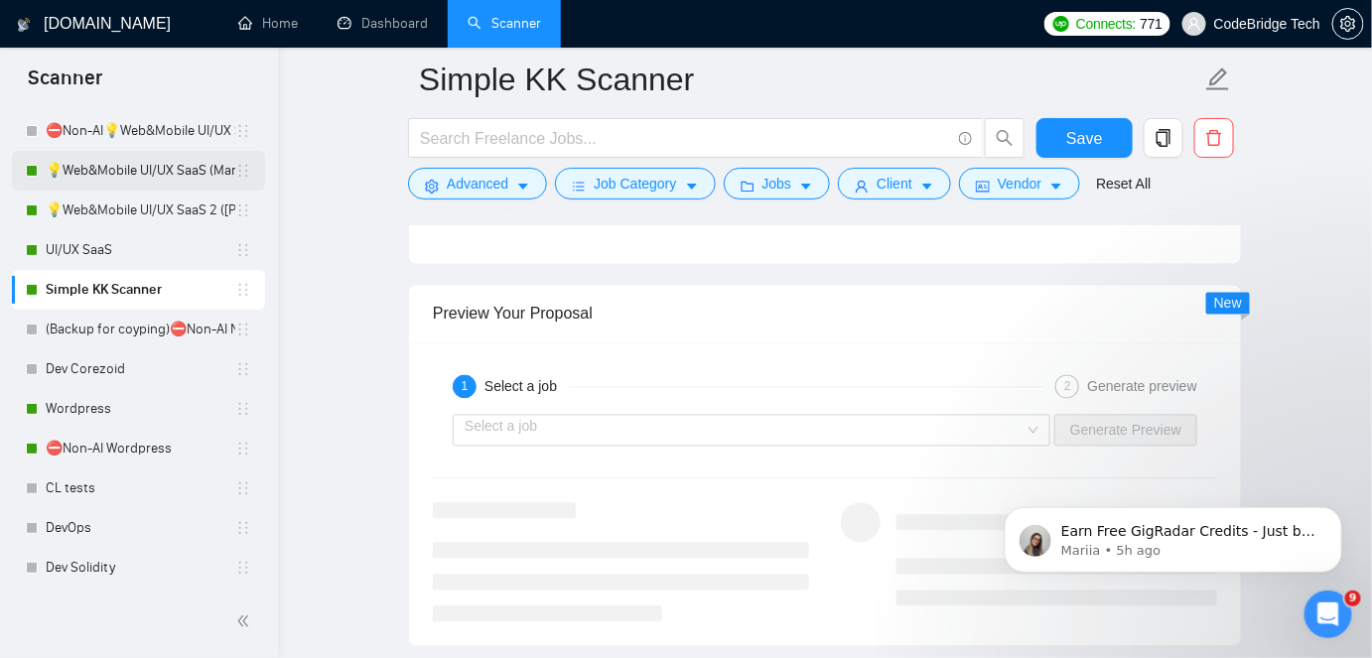
scroll to position [885, 0]
click at [100, 410] on link "Wordpress" at bounding box center [141, 408] width 190 height 40
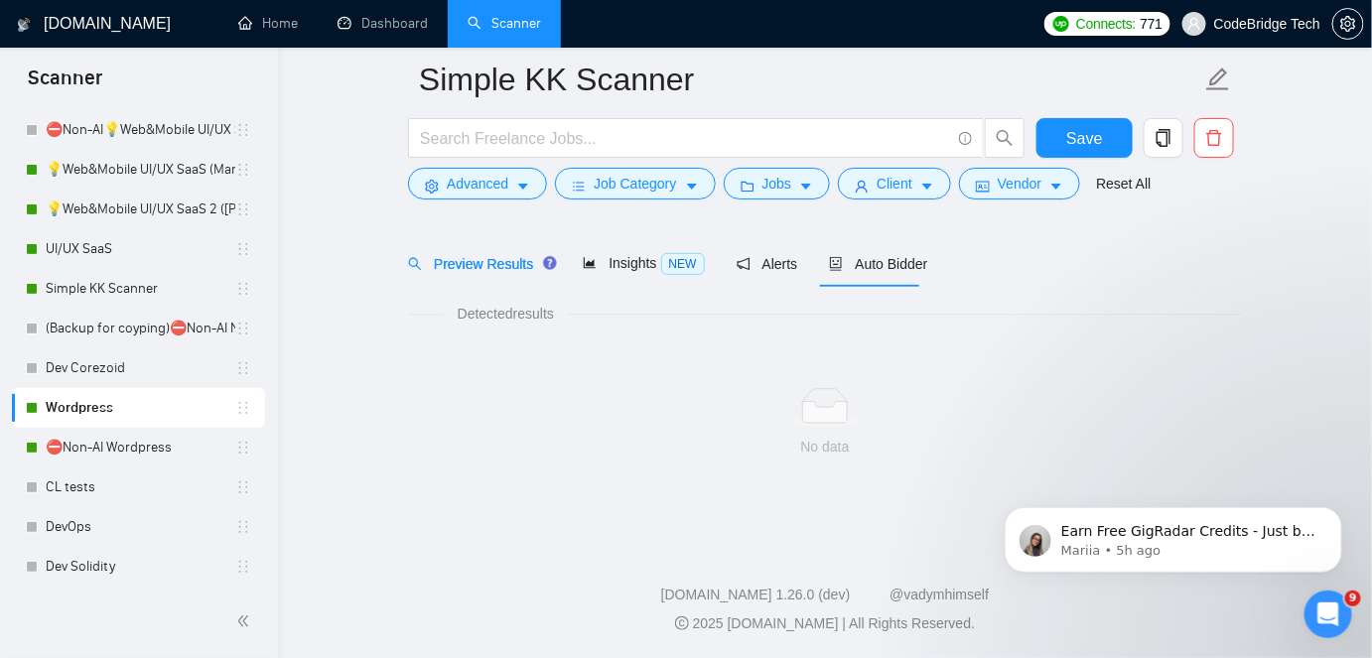
scroll to position [66, 0]
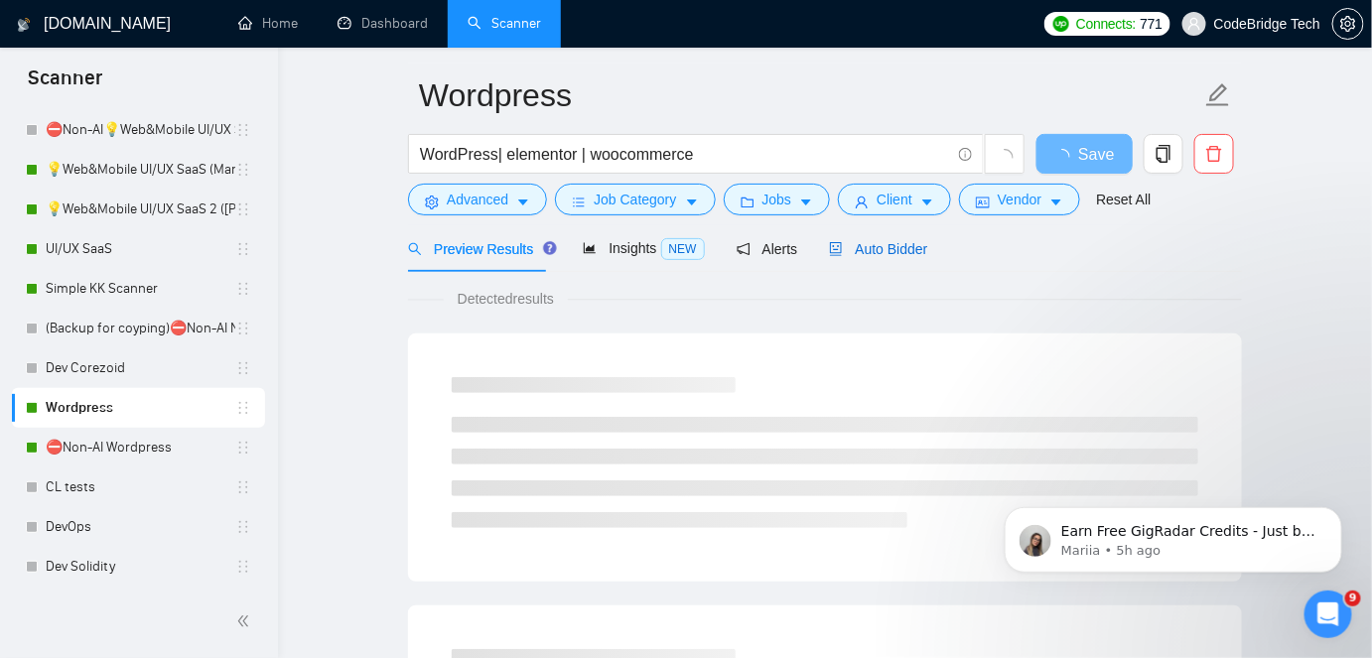
click at [861, 257] on div "Auto Bidder" at bounding box center [878, 249] width 98 height 22
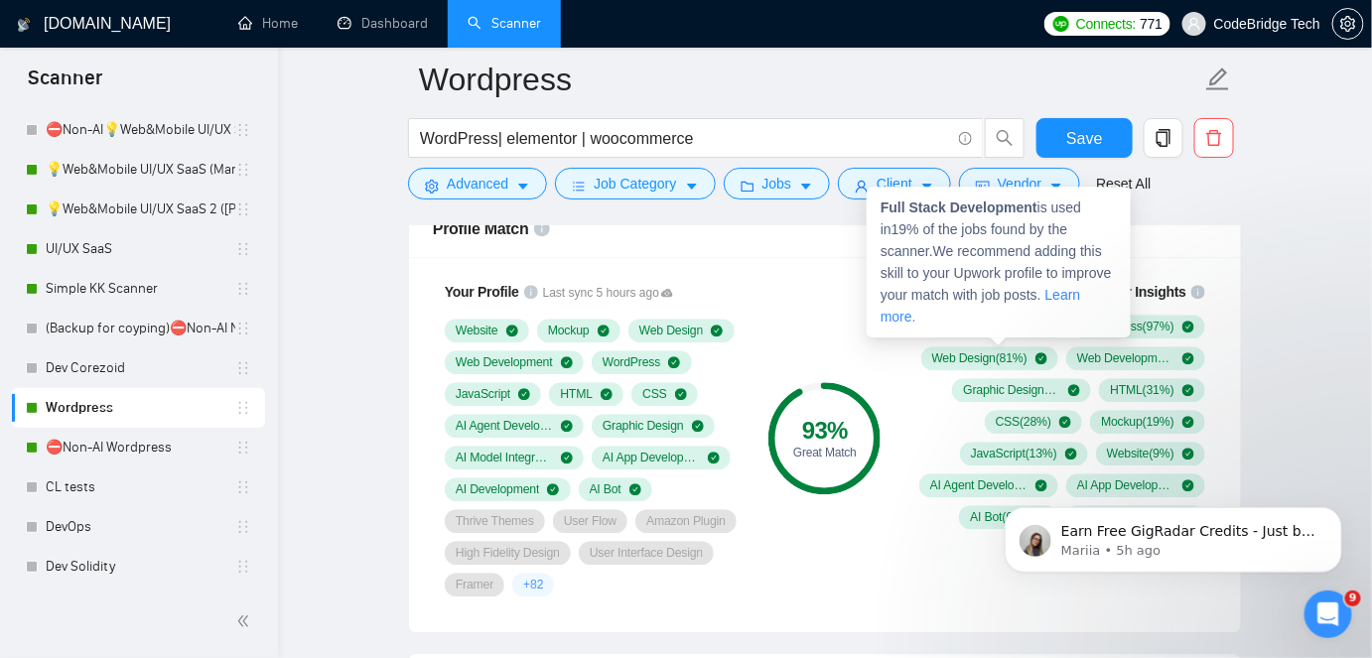
scroll to position [1601, 0]
